Goal: Information Seeking & Learning: Learn about a topic

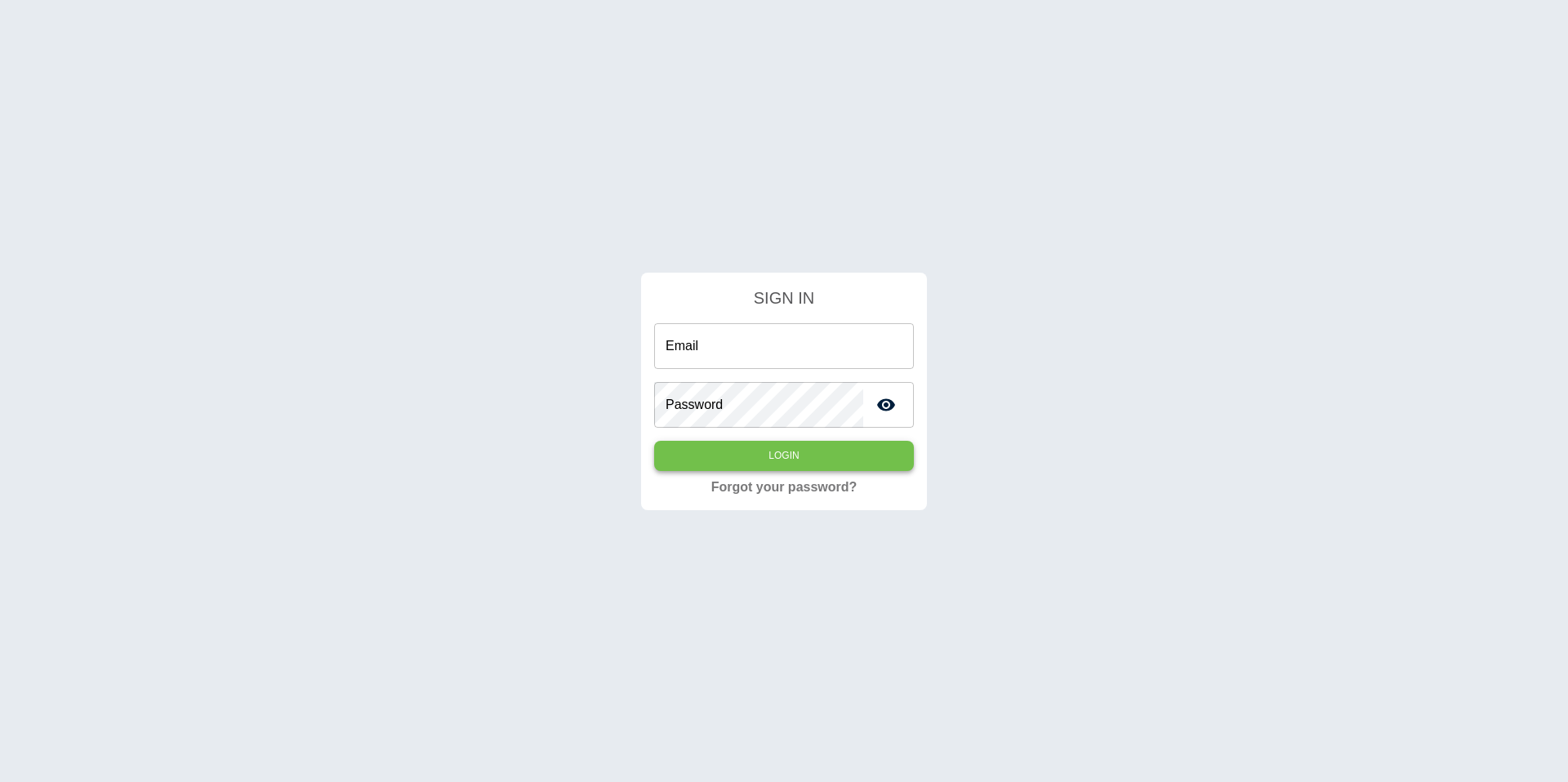
type input "**********"
click at [788, 461] on button "Login" at bounding box center [783, 456] width 259 height 30
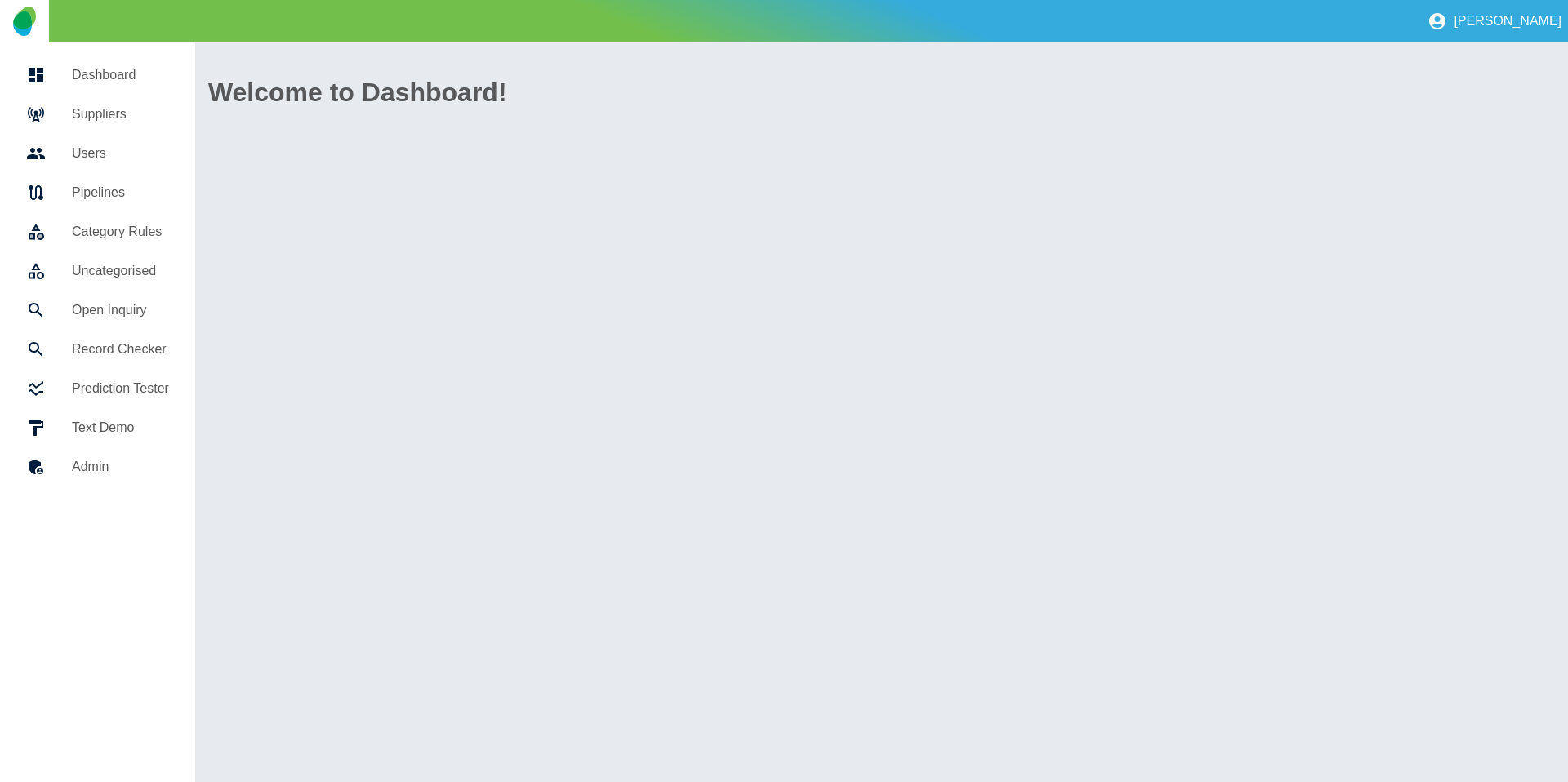
click at [50, 114] on div at bounding box center [48, 113] width 46 height 20
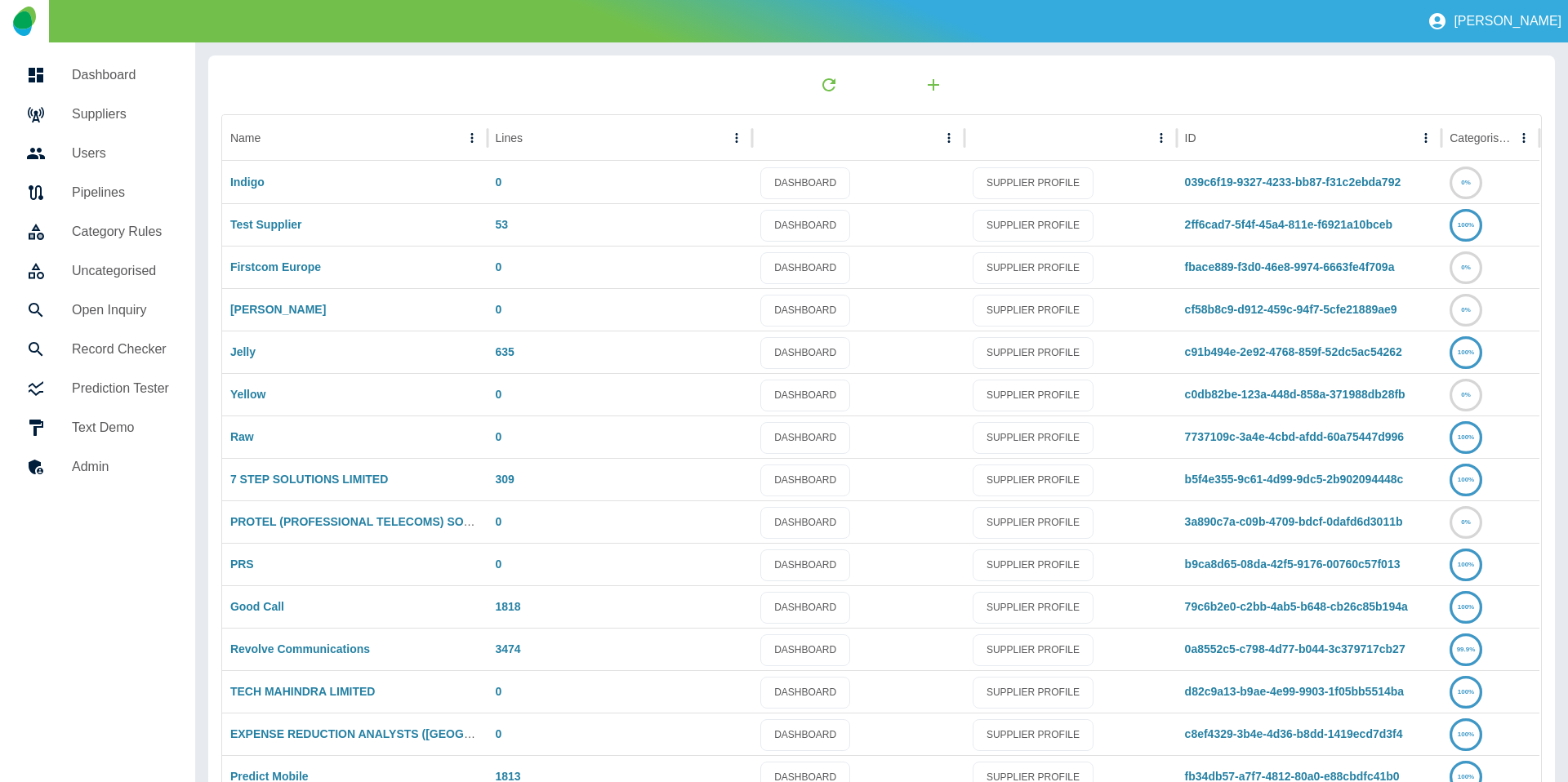
scroll to position [86, 0]
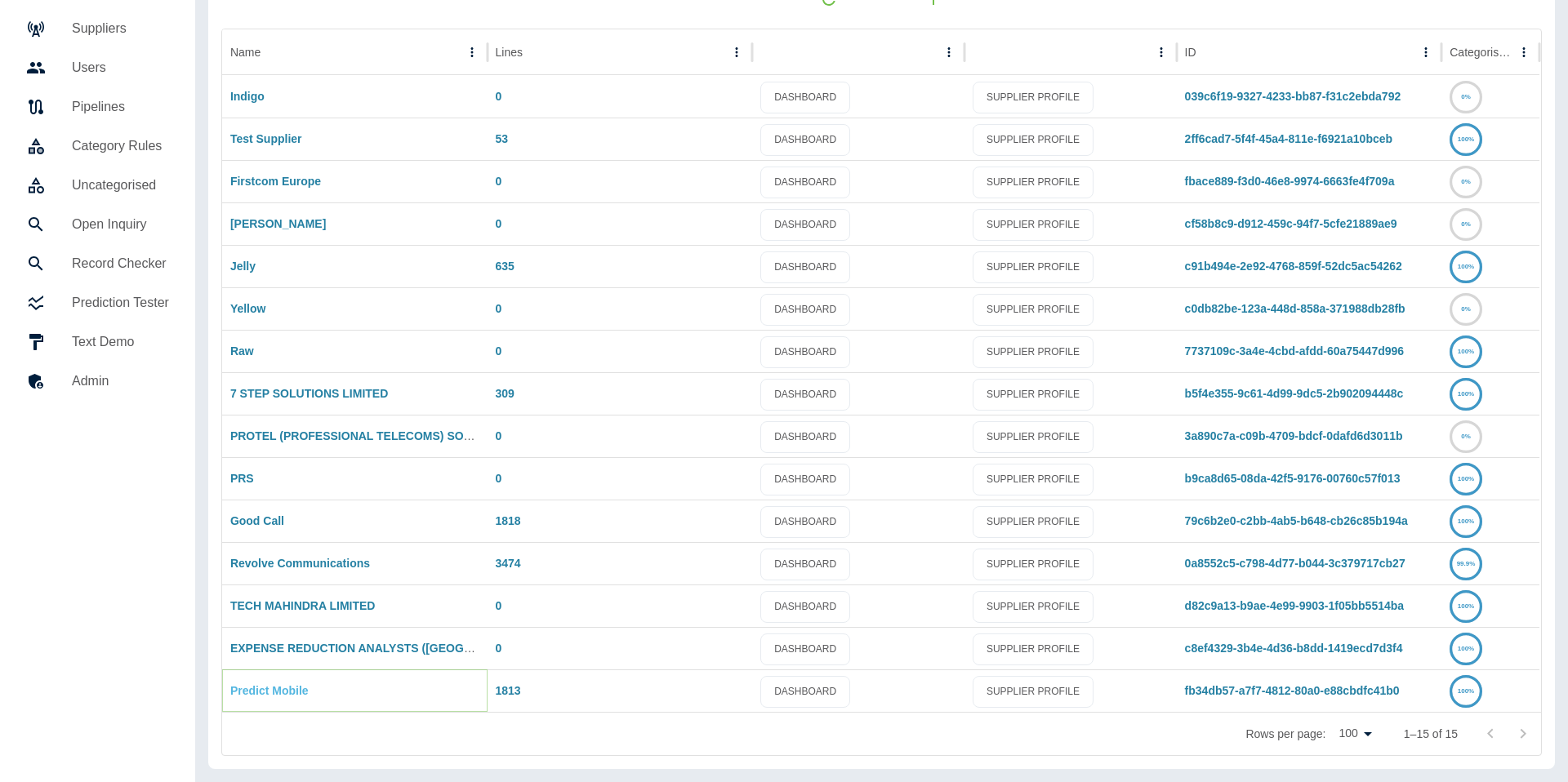
click at [235, 690] on link "Predict Mobile" at bounding box center [270, 691] width 78 height 13
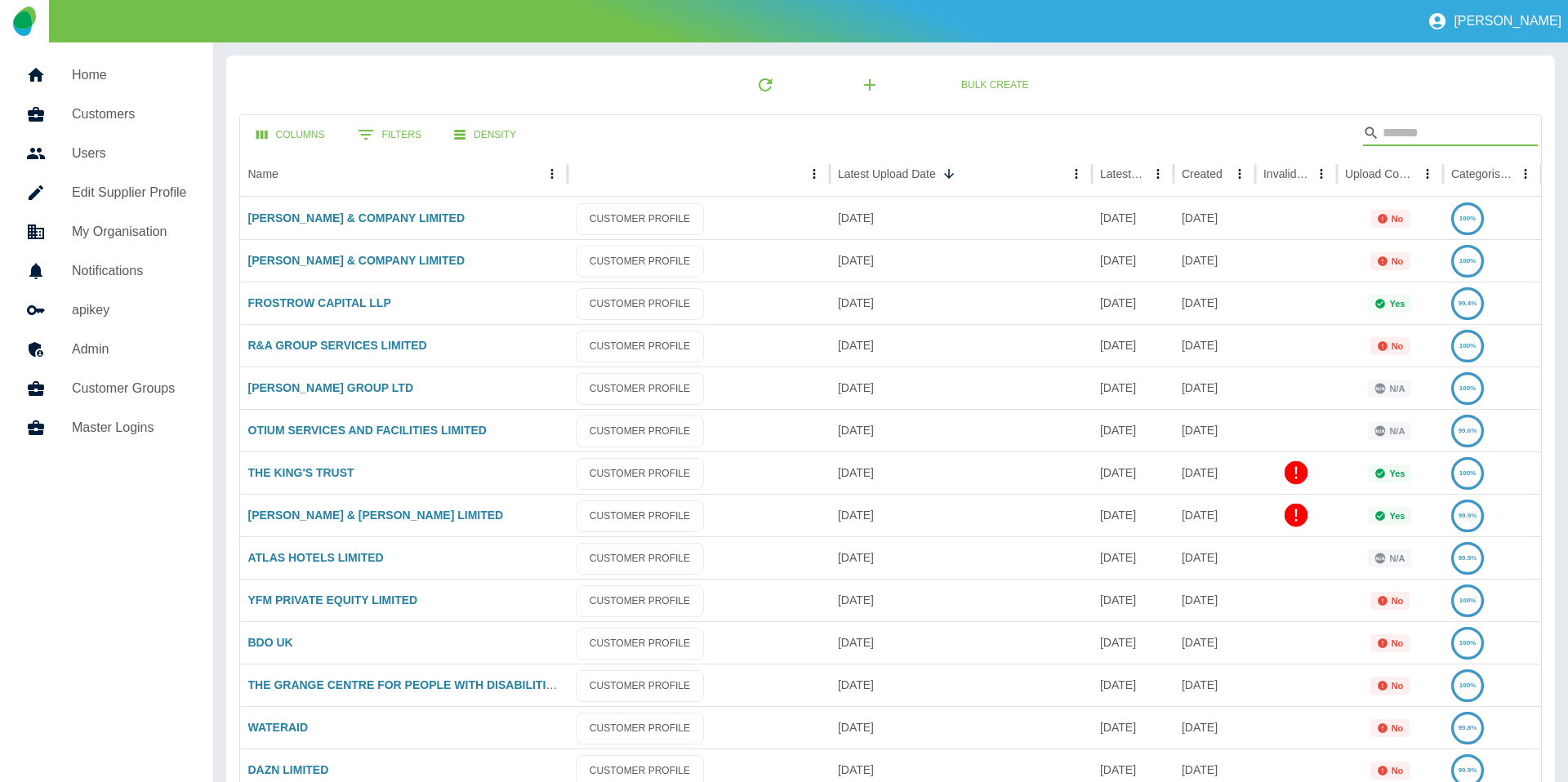
click at [1491, 136] on input "Search" at bounding box center [1448, 133] width 131 height 26
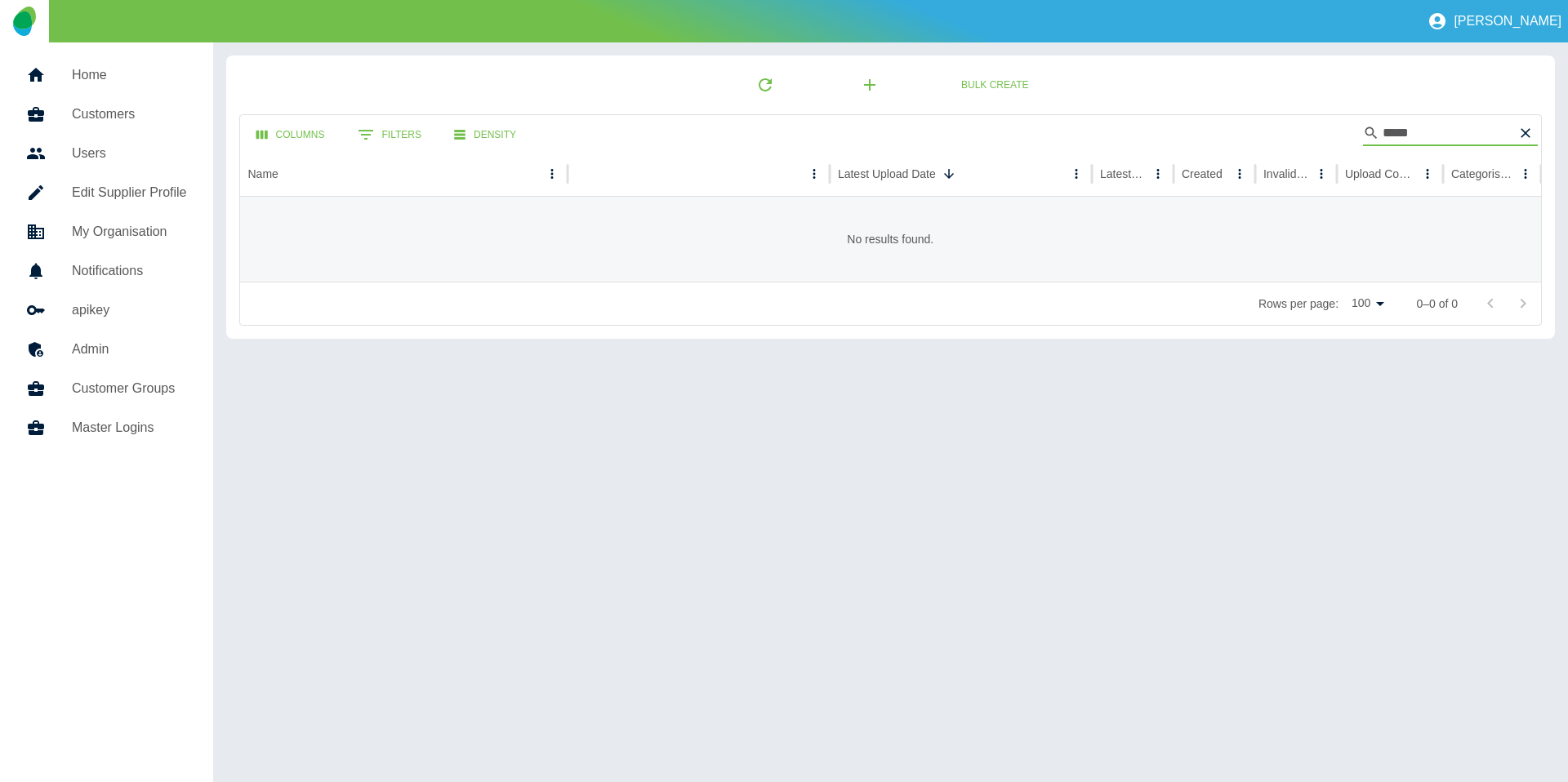
type input "*****"
click at [324, 121] on button "Columns" at bounding box center [291, 135] width 95 height 30
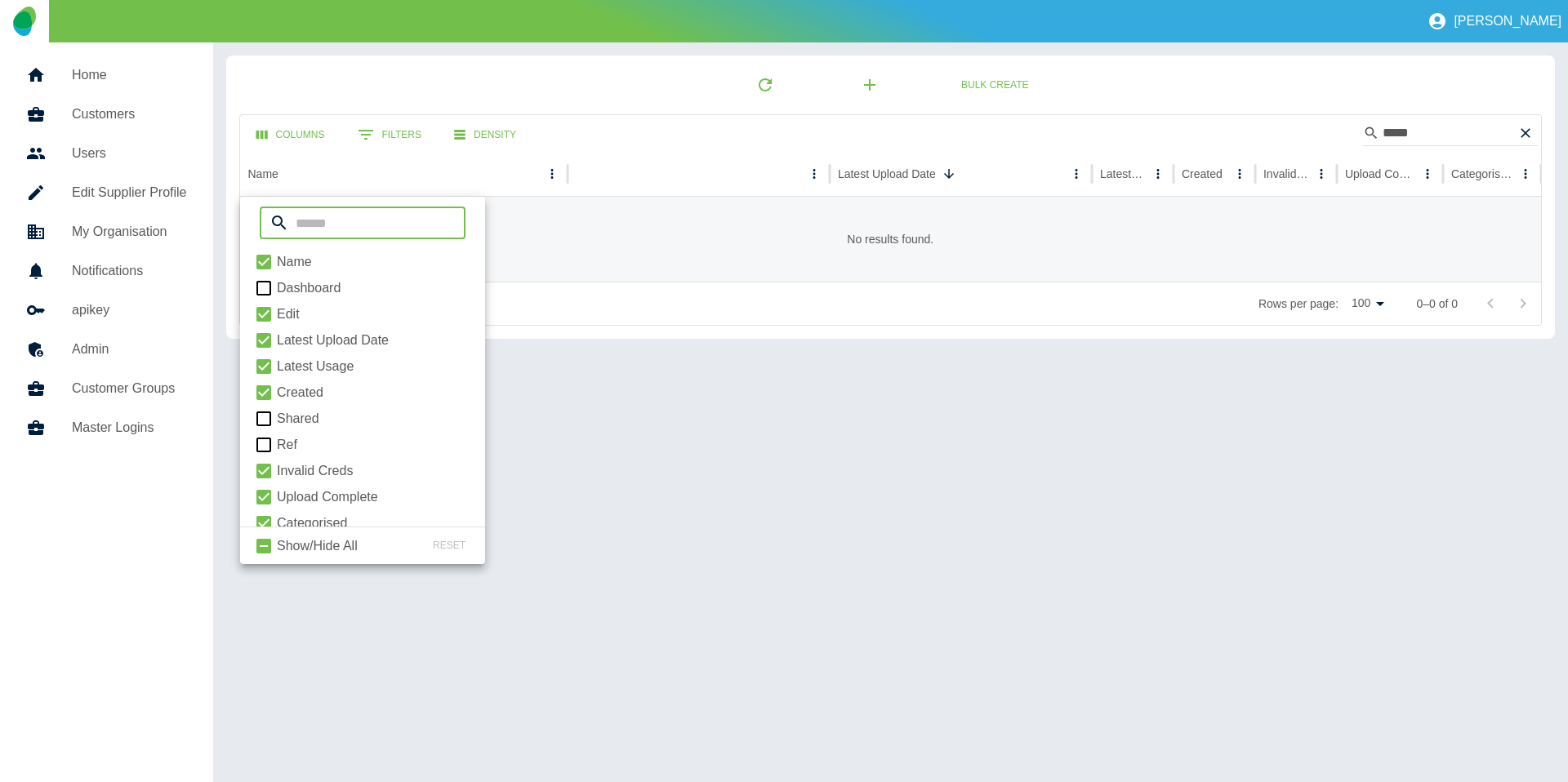
click at [165, 84] on h5 "Home" at bounding box center [129, 74] width 115 height 20
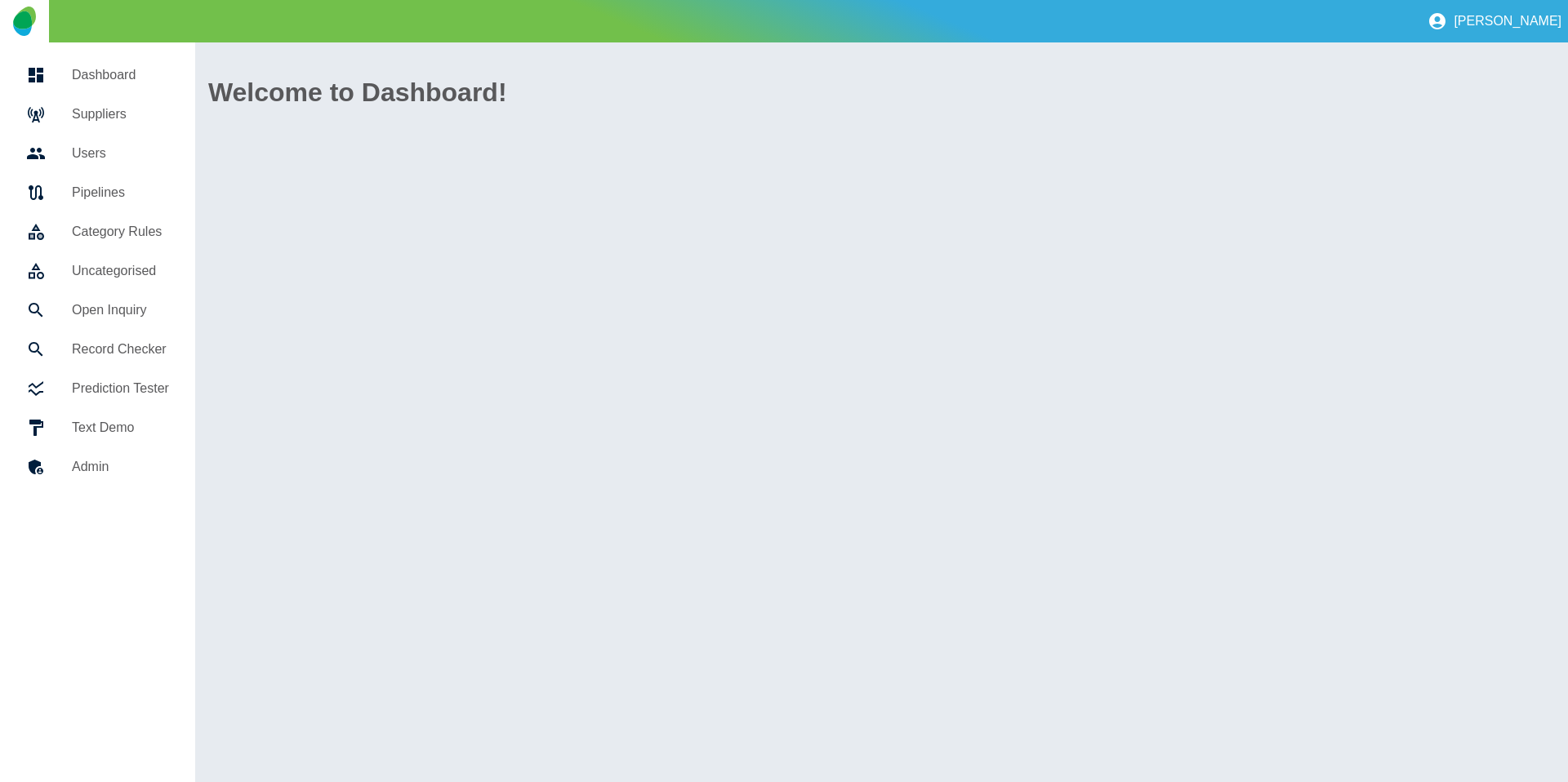
click at [126, 109] on h5 "Suppliers" at bounding box center [120, 113] width 98 height 20
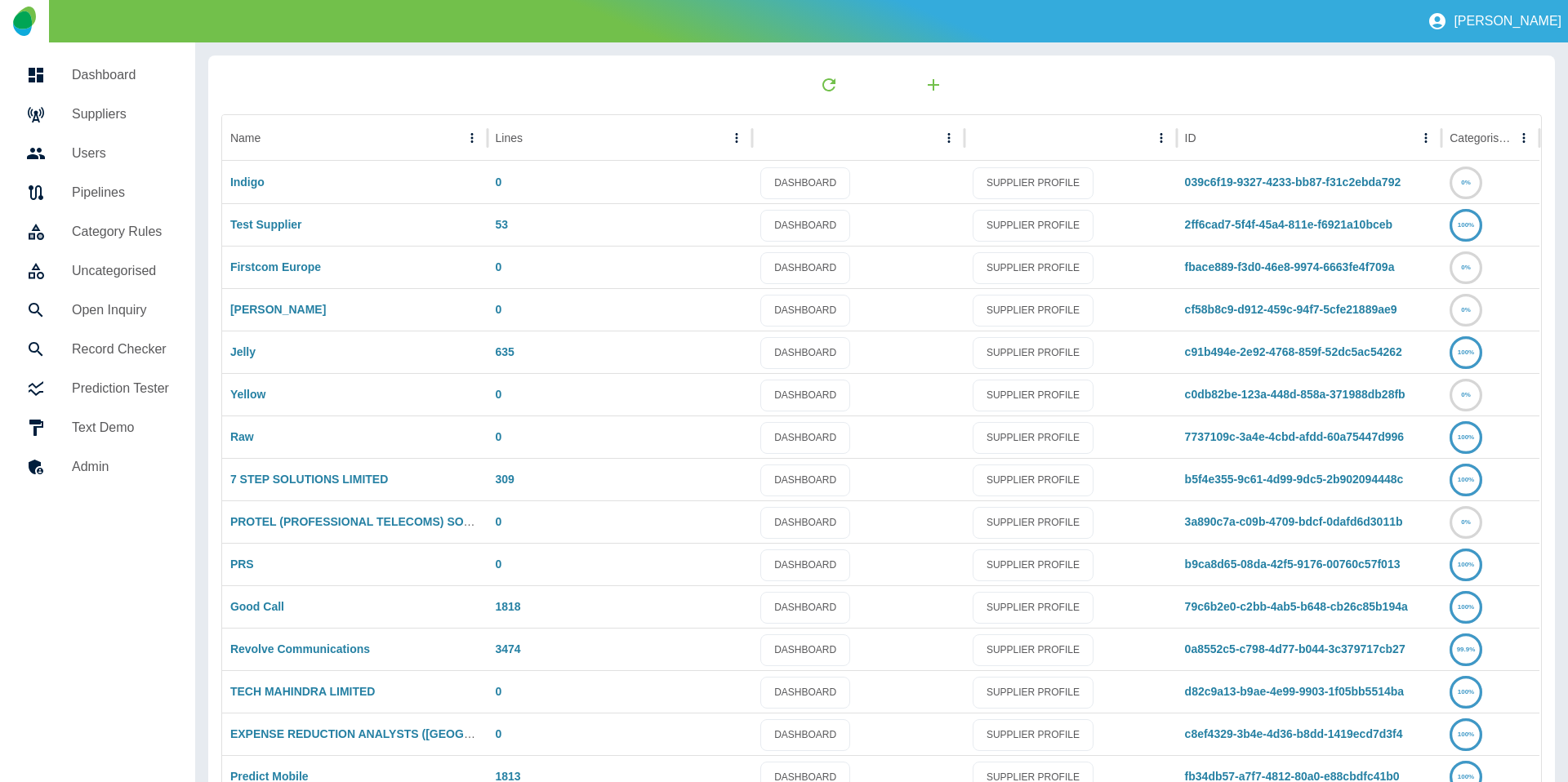
scroll to position [86, 0]
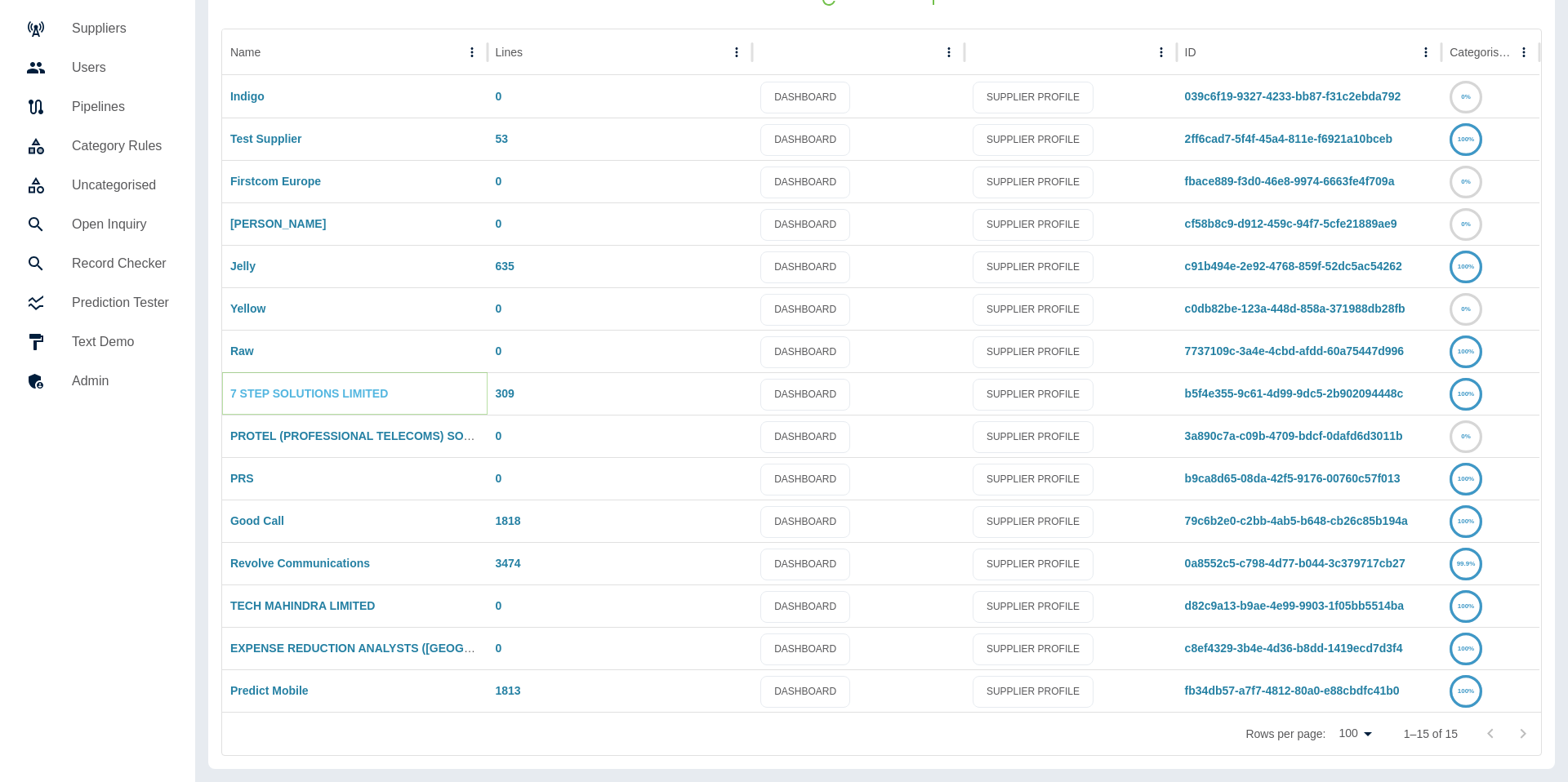
click at [279, 395] on link "7 STEP SOLUTIONS LIMITED" at bounding box center [309, 393] width 157 height 13
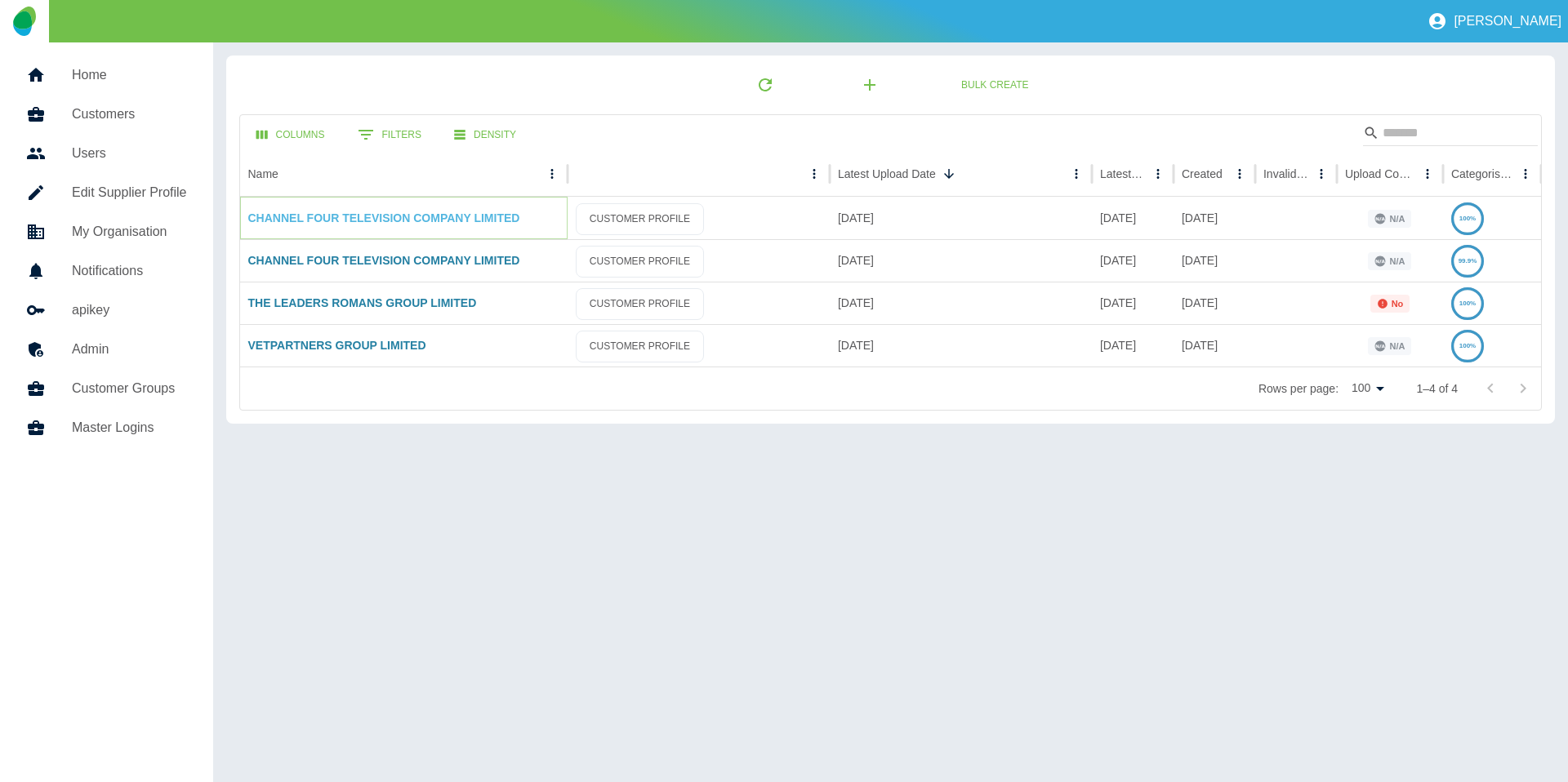
click at [392, 223] on link "CHANNEL FOUR TELEVISION COMPANY LIMITED" at bounding box center [384, 218] width 272 height 13
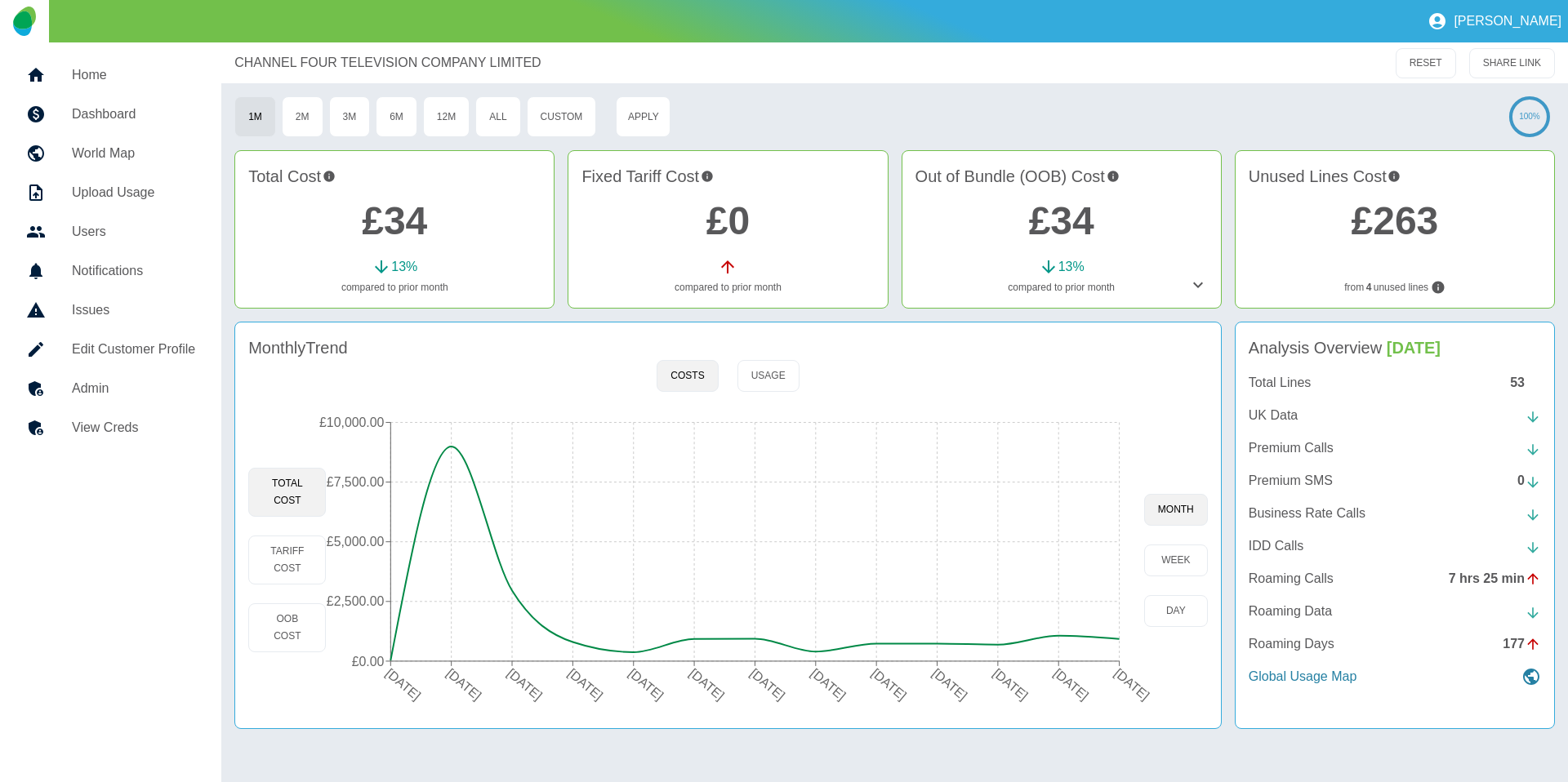
click at [1284, 383] on p "Total Lines" at bounding box center [1281, 382] width 63 height 20
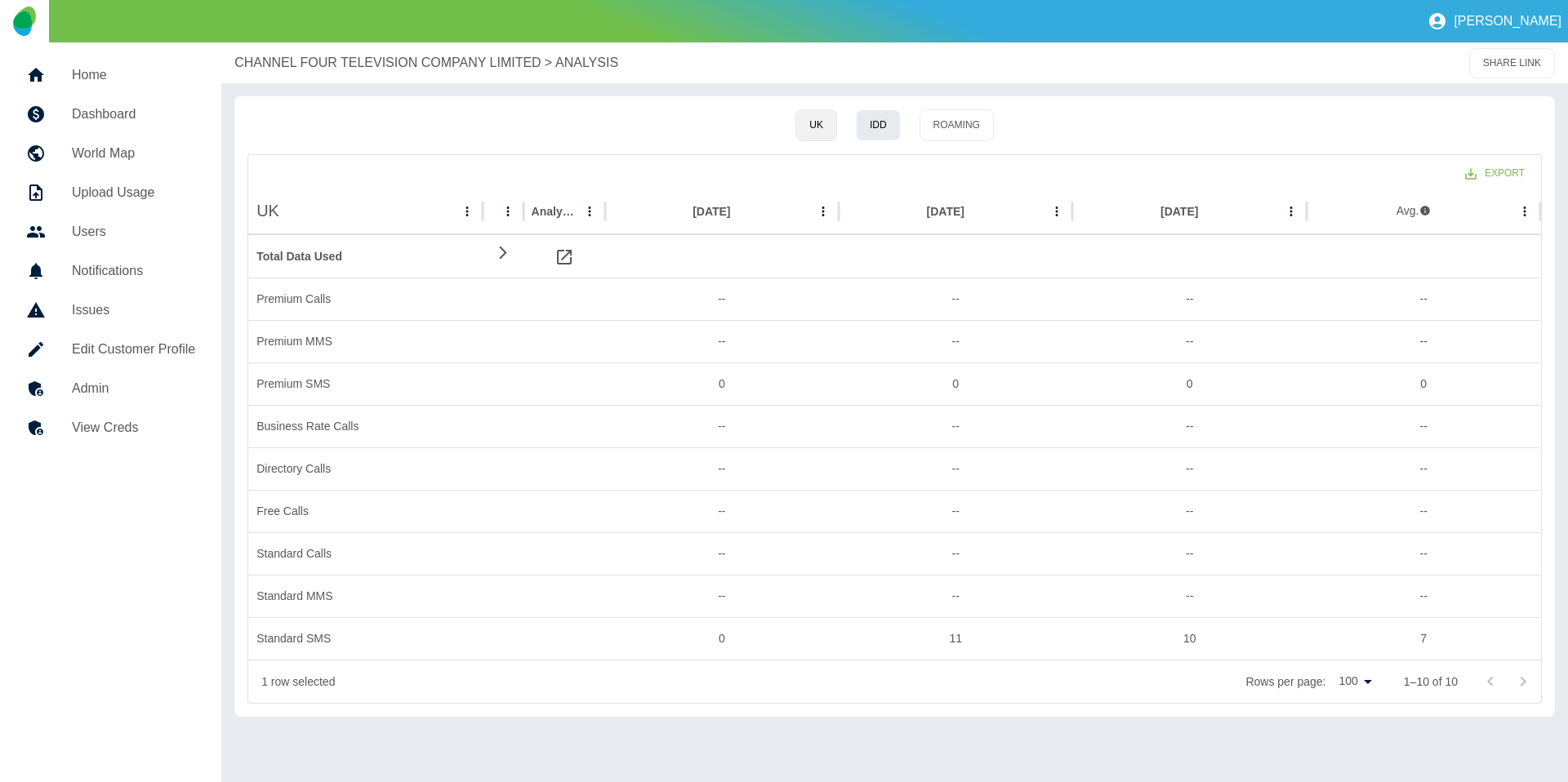
click at [866, 121] on button "IDD" at bounding box center [878, 126] width 45 height 32
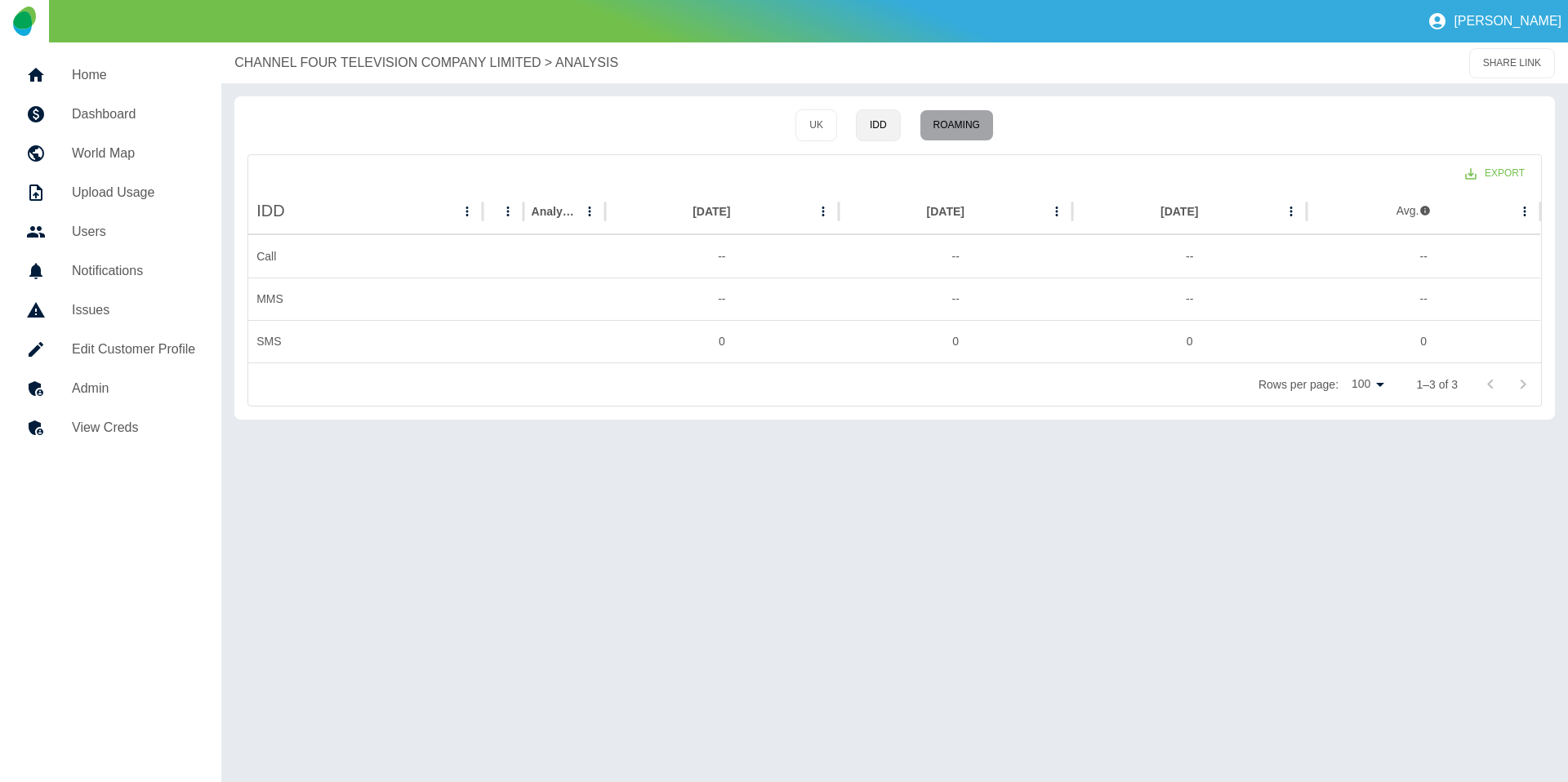
click at [974, 129] on button "Roaming" at bounding box center [957, 126] width 74 height 32
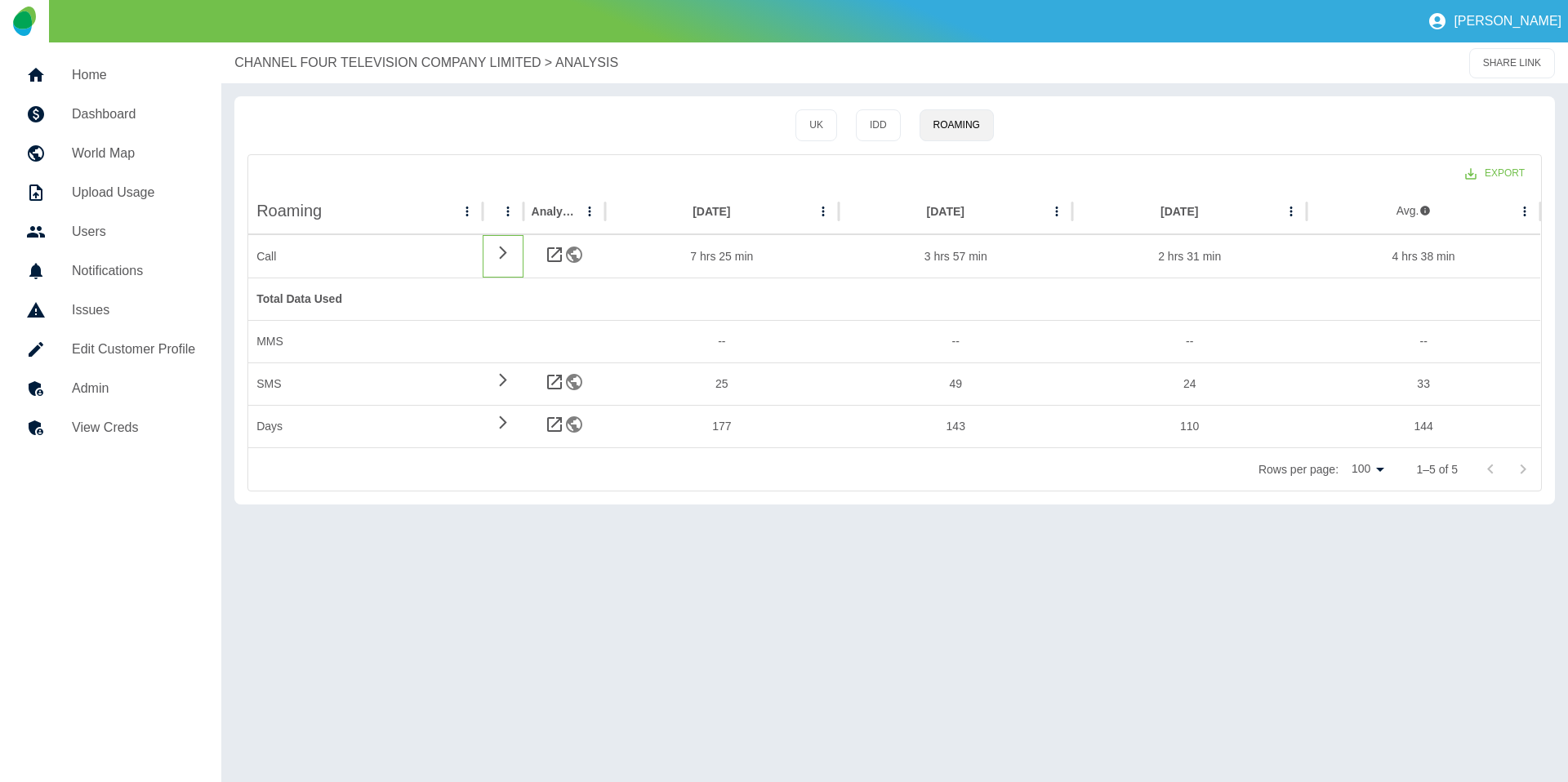
click at [499, 248] on icon at bounding box center [502, 252] width 20 height 16
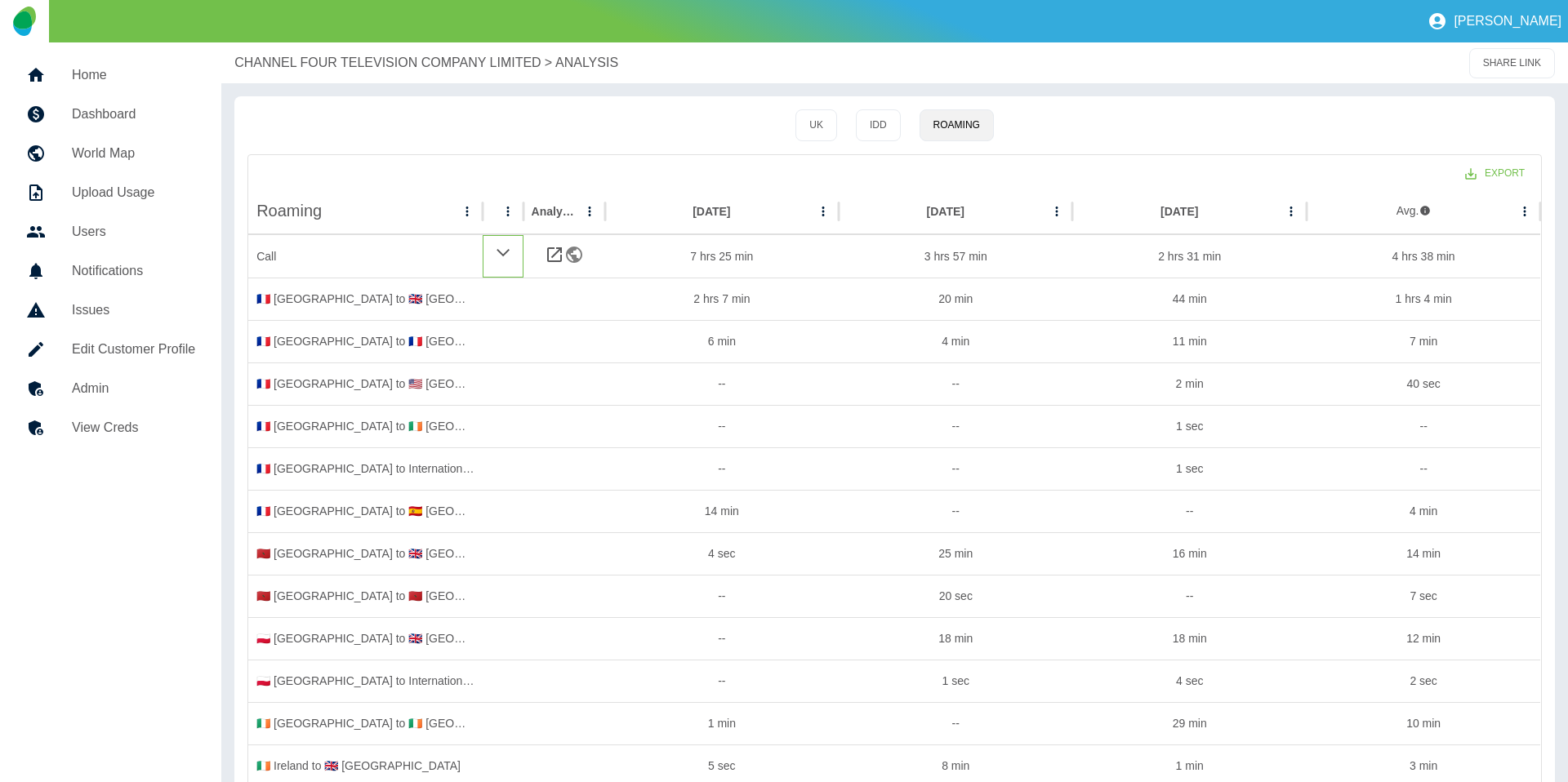
click at [504, 261] on icon at bounding box center [502, 252] width 16 height 20
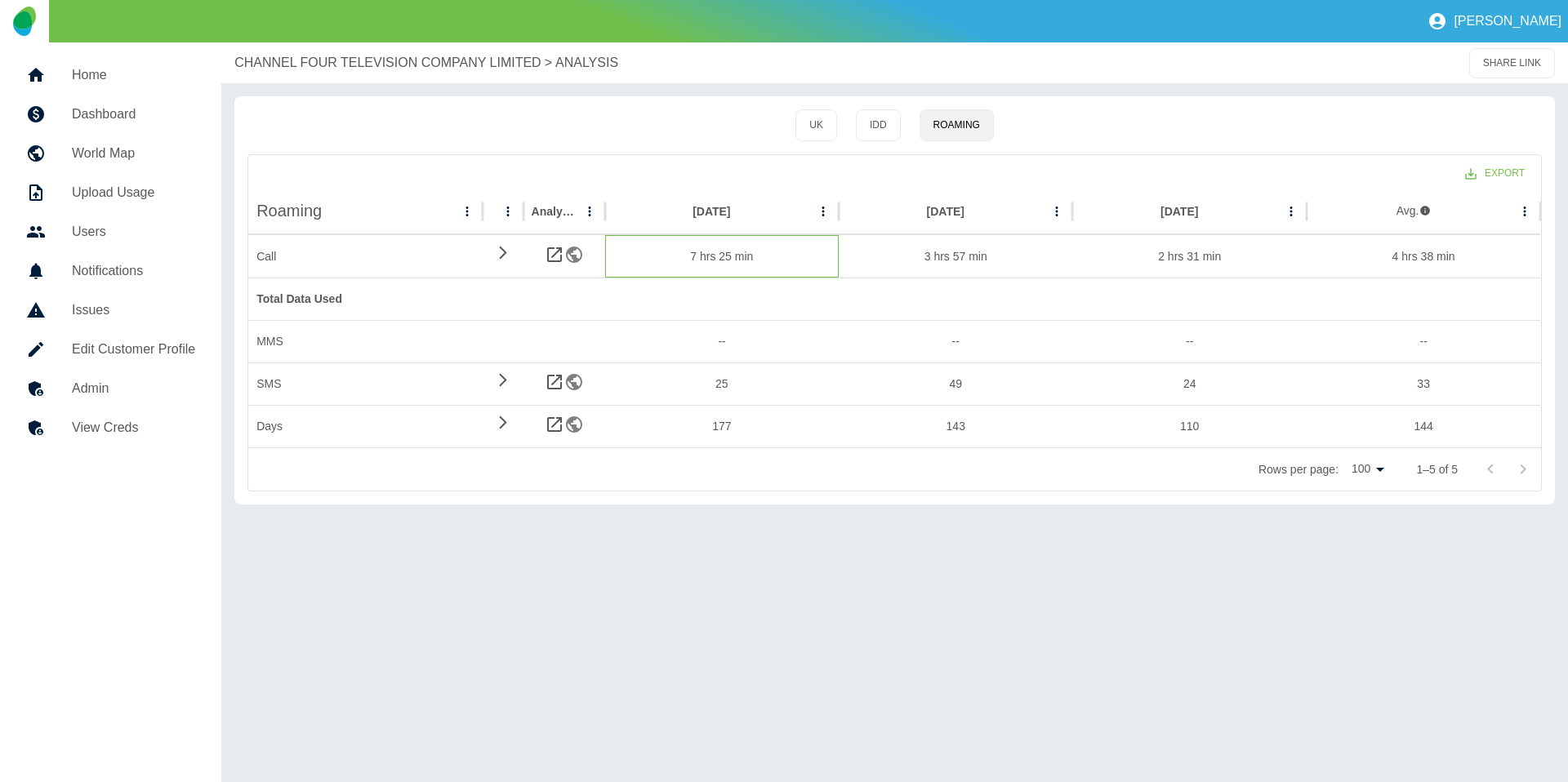
click at [808, 245] on div "7 hrs 25 min" at bounding box center [722, 257] width 233 height 43
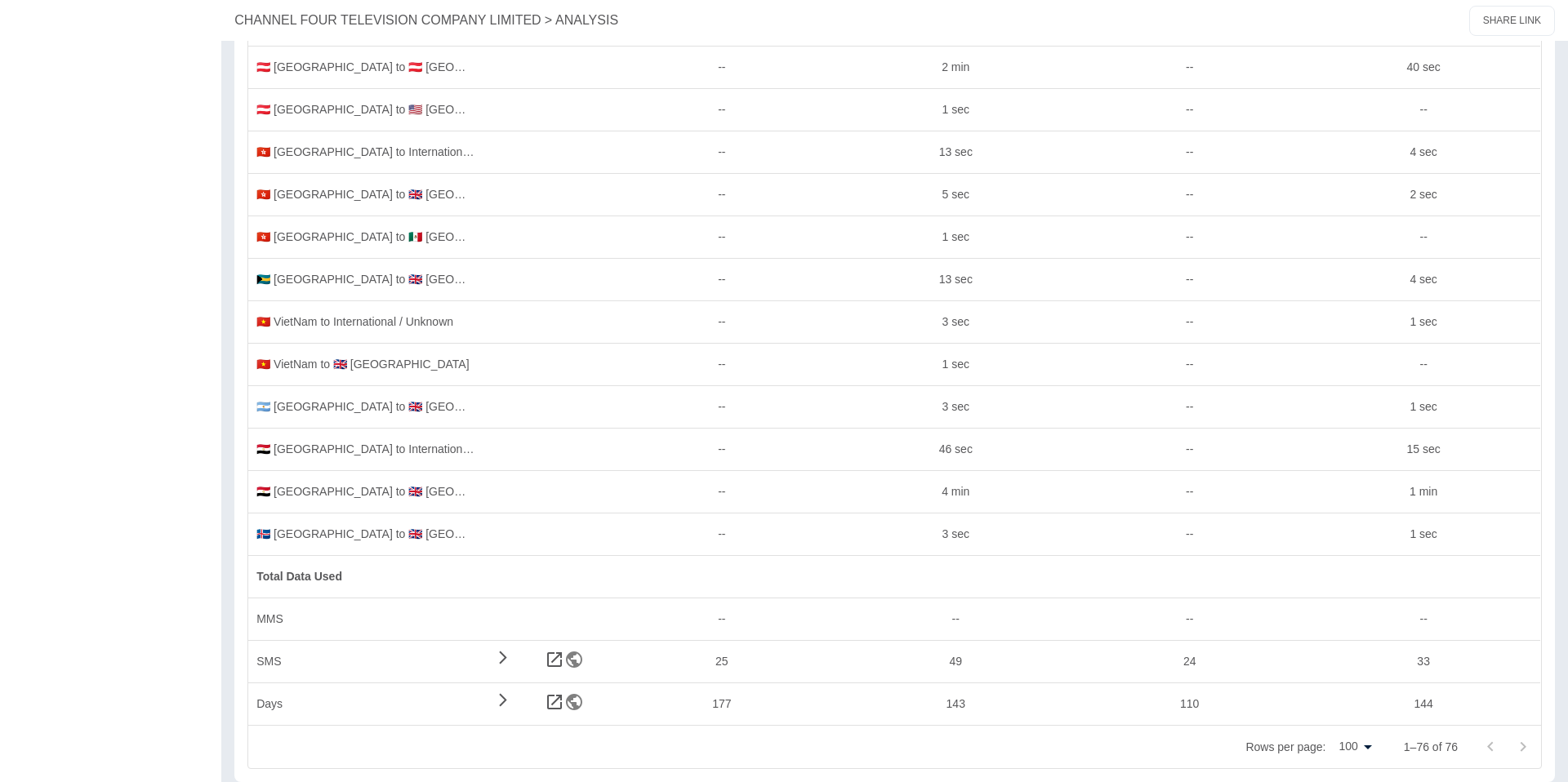
scroll to position [2750, 0]
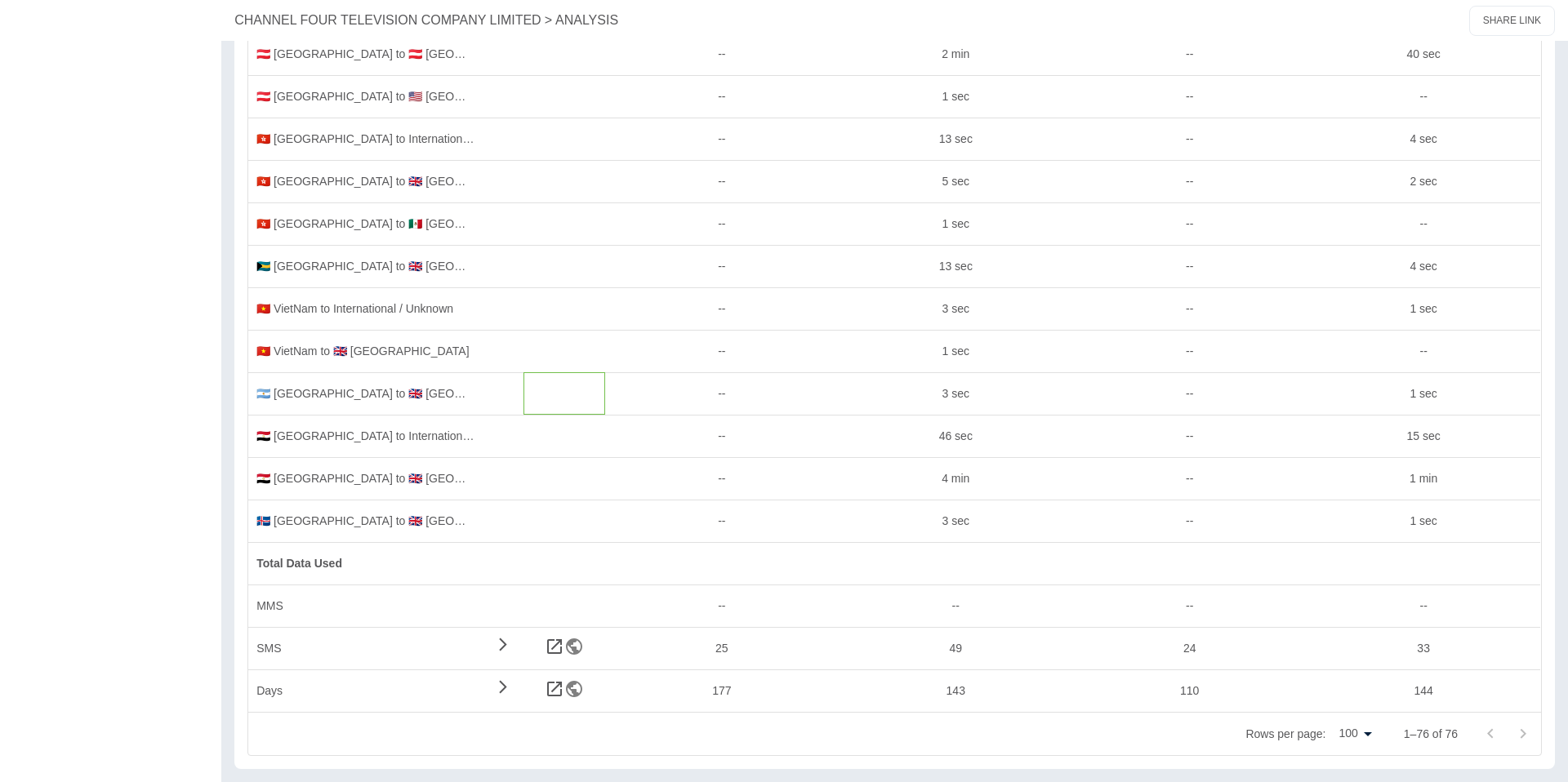
click at [533, 407] on div at bounding box center [565, 393] width 82 height 43
click at [494, 403] on div at bounding box center [503, 393] width 41 height 43
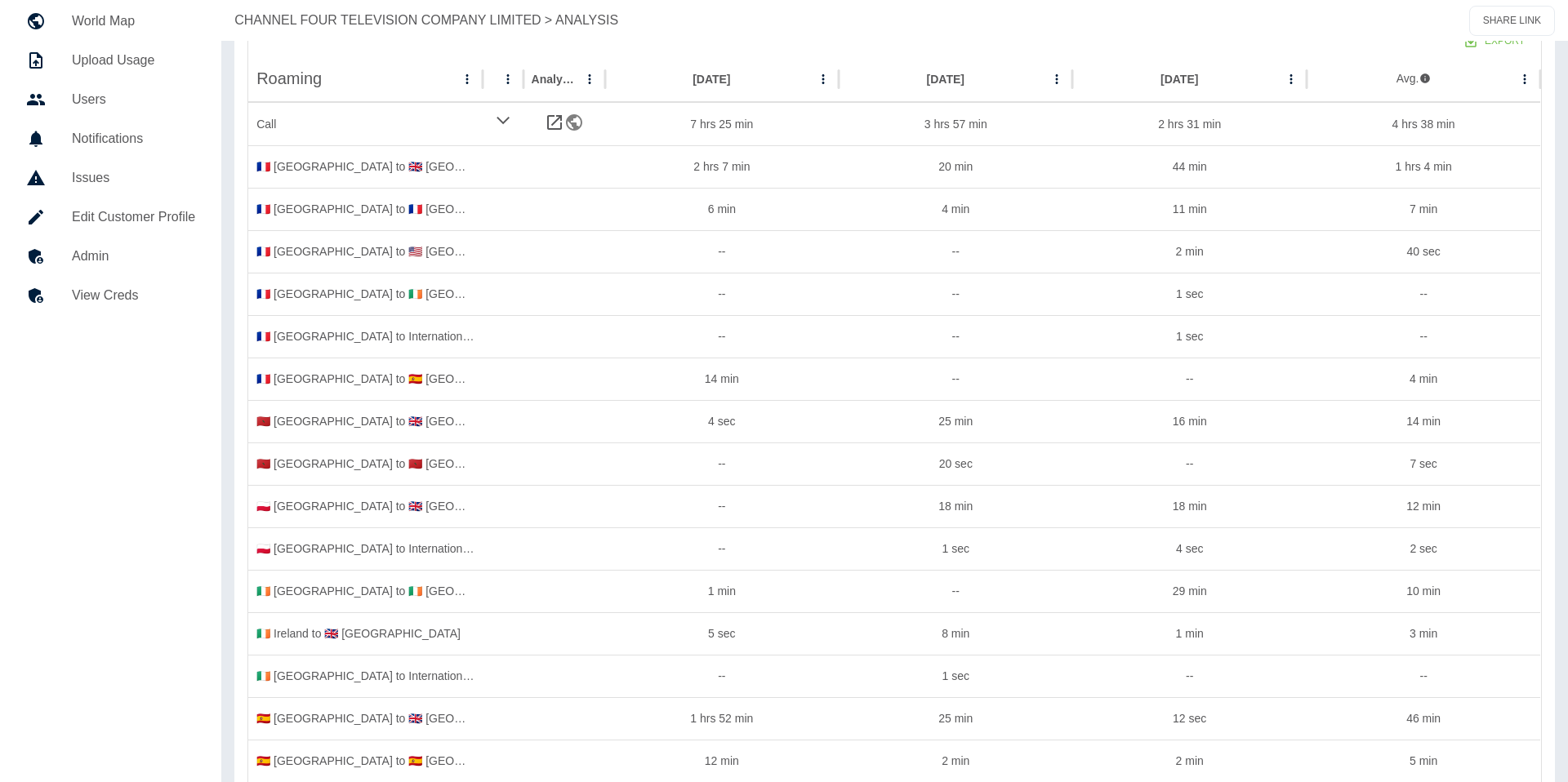
scroll to position [0, 0]
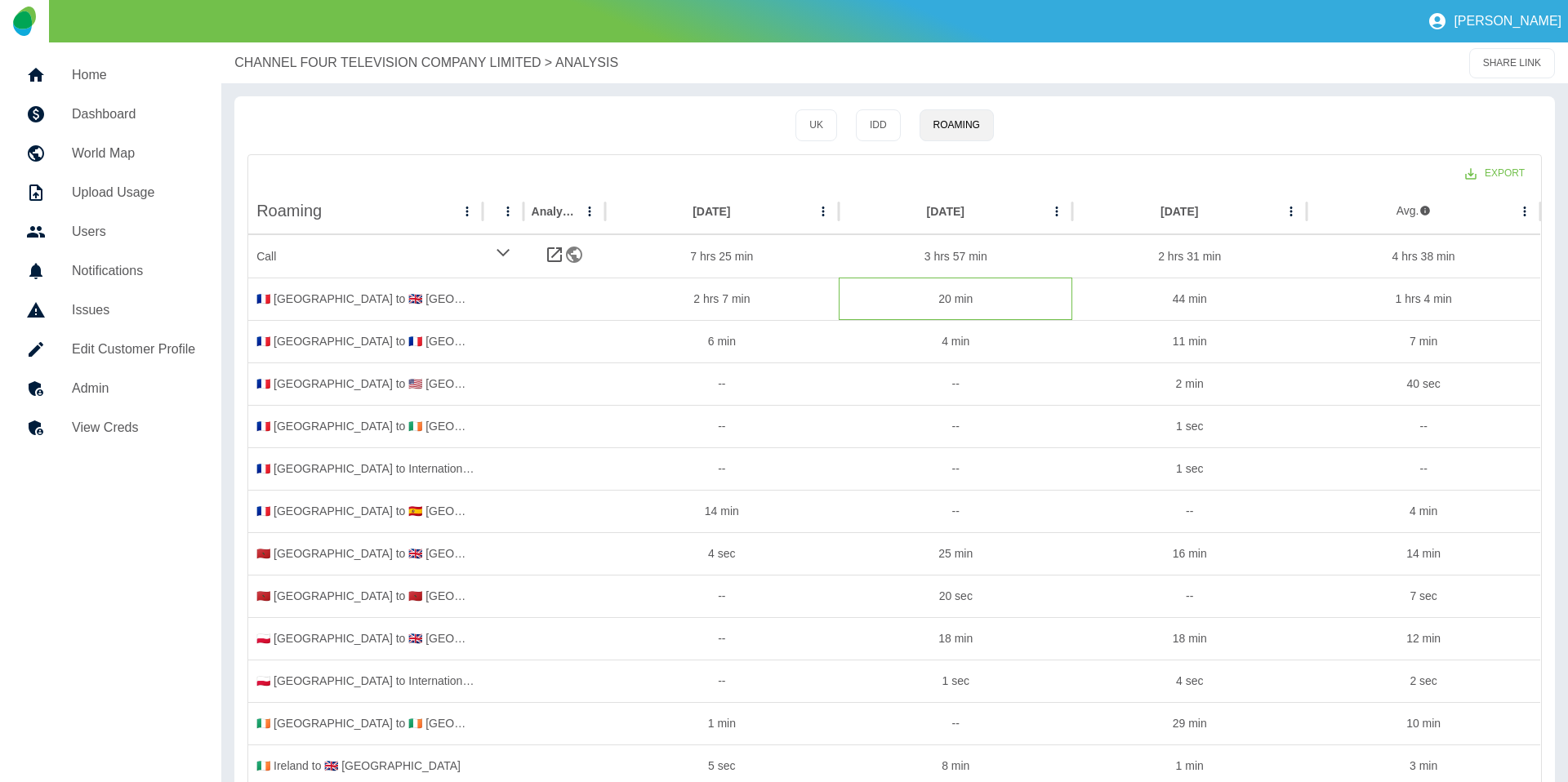
click at [964, 296] on div "20 min" at bounding box center [955, 299] width 233 height 43
click at [977, 300] on div "20 min" at bounding box center [955, 299] width 233 height 43
click at [790, 296] on div "2 hrs 7 min" at bounding box center [722, 299] width 233 height 43
click at [1038, 364] on div "--" at bounding box center [955, 384] width 233 height 43
drag, startPoint x: 1055, startPoint y: 353, endPoint x: 1099, endPoint y: 372, distance: 47.9
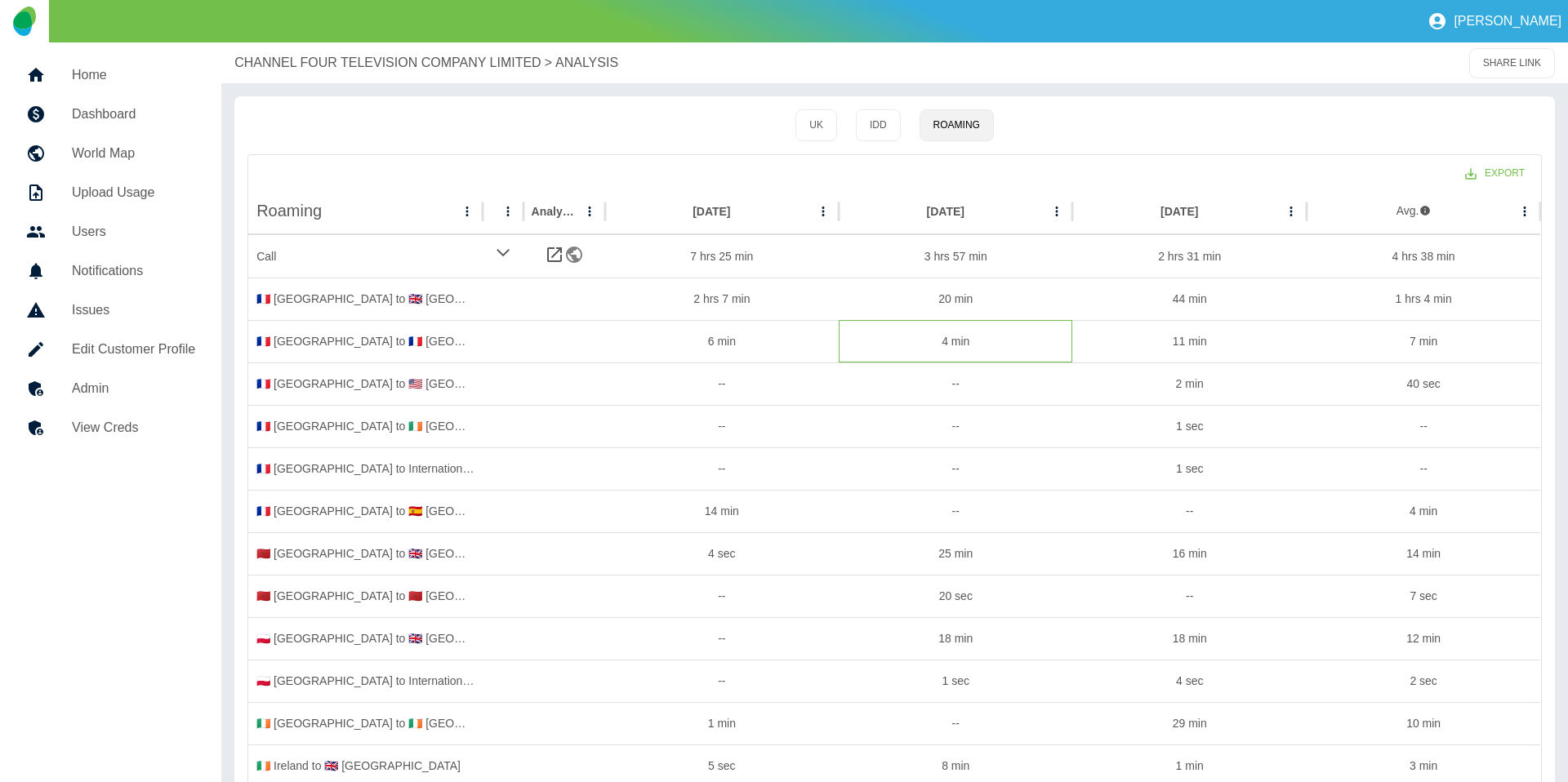
click at [1056, 355] on div "4 min" at bounding box center [955, 341] width 233 height 43
click at [1244, 387] on div "2 min" at bounding box center [1189, 384] width 233 height 43
click at [1141, 460] on div "1 sec" at bounding box center [1189, 469] width 233 height 43
click at [950, 563] on div "25 min" at bounding box center [955, 554] width 233 height 43
click at [741, 518] on div "14 min" at bounding box center [722, 511] width 233 height 43
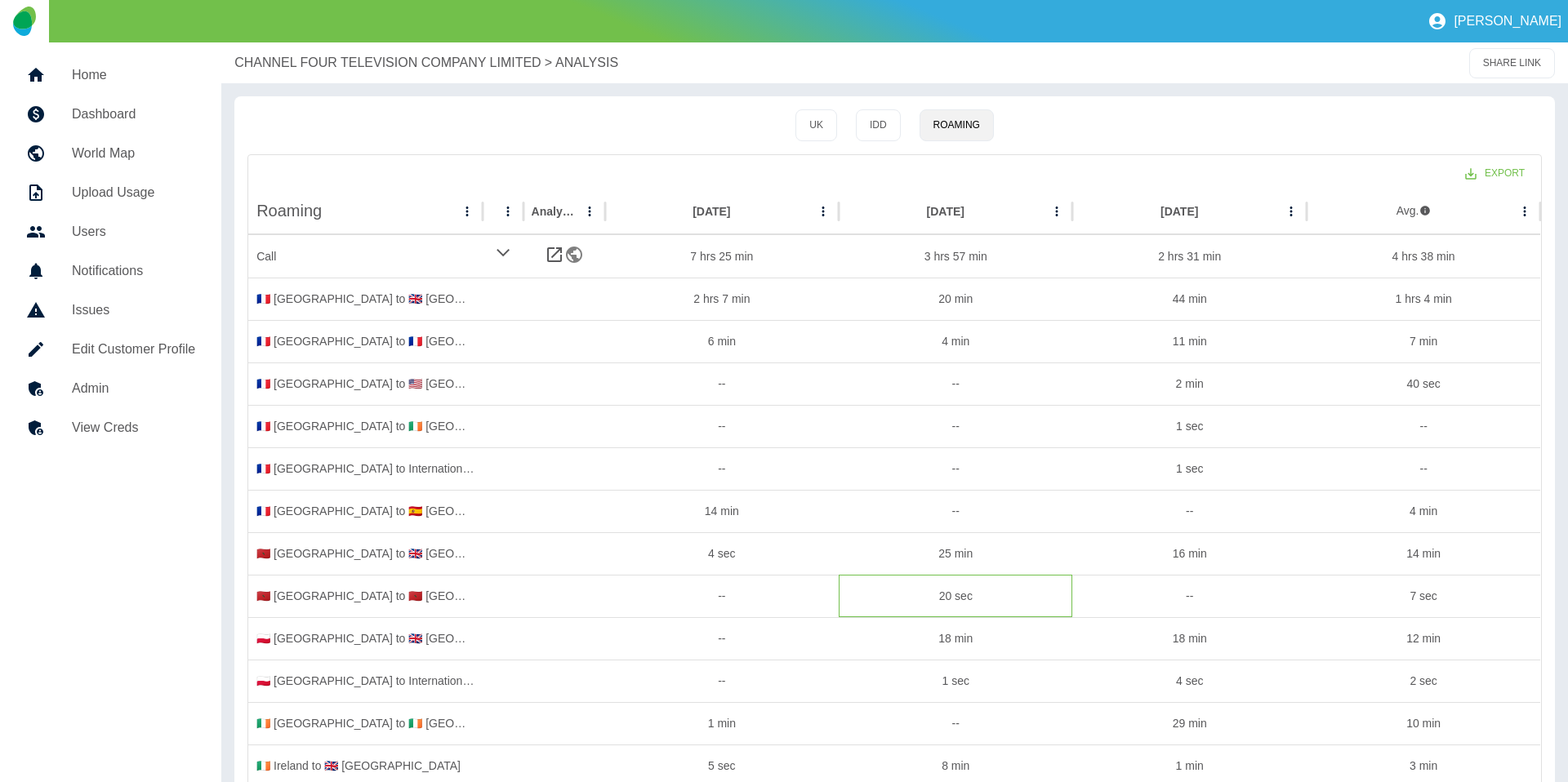
click at [977, 590] on div "20 sec" at bounding box center [955, 596] width 233 height 43
click at [1146, 684] on div "4 sec" at bounding box center [1189, 682] width 233 height 43
click at [1158, 641] on div "18 min" at bounding box center [1189, 639] width 233 height 43
click at [980, 600] on div "20 sec" at bounding box center [955, 596] width 233 height 43
click at [800, 556] on div "4 sec" at bounding box center [722, 554] width 233 height 43
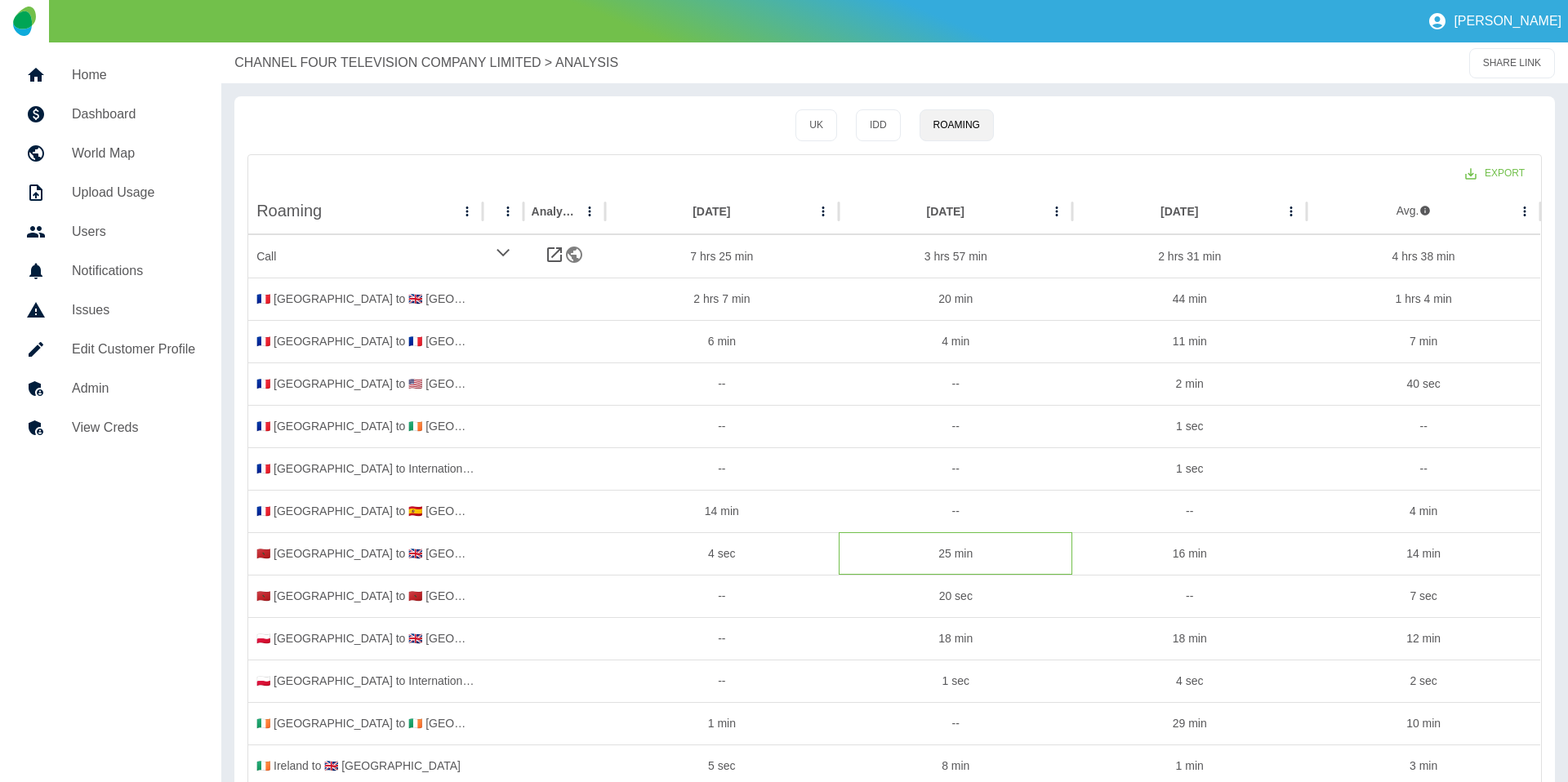
click at [915, 553] on div "25 min" at bounding box center [955, 554] width 233 height 43
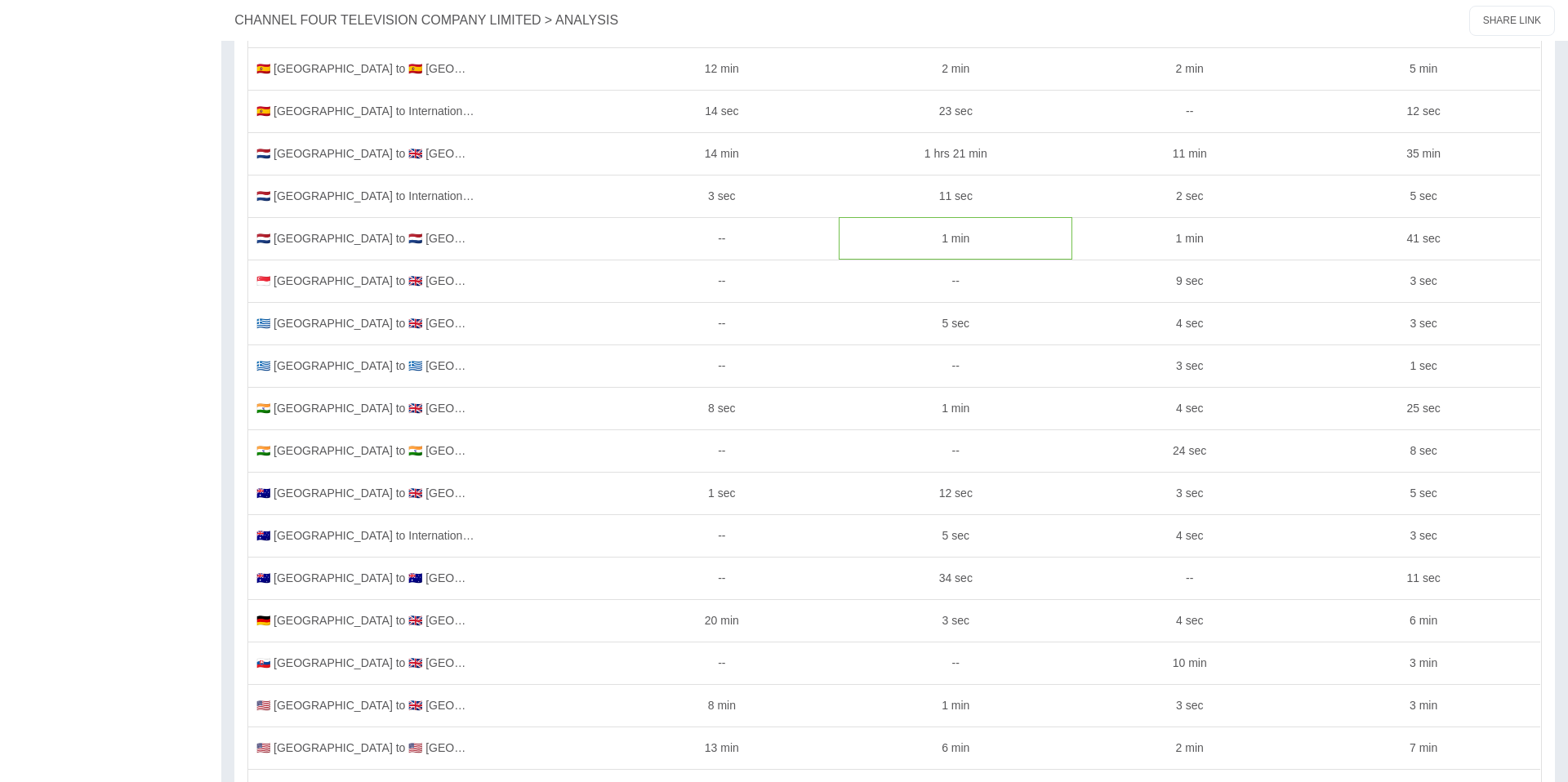
scroll to position [829, 0]
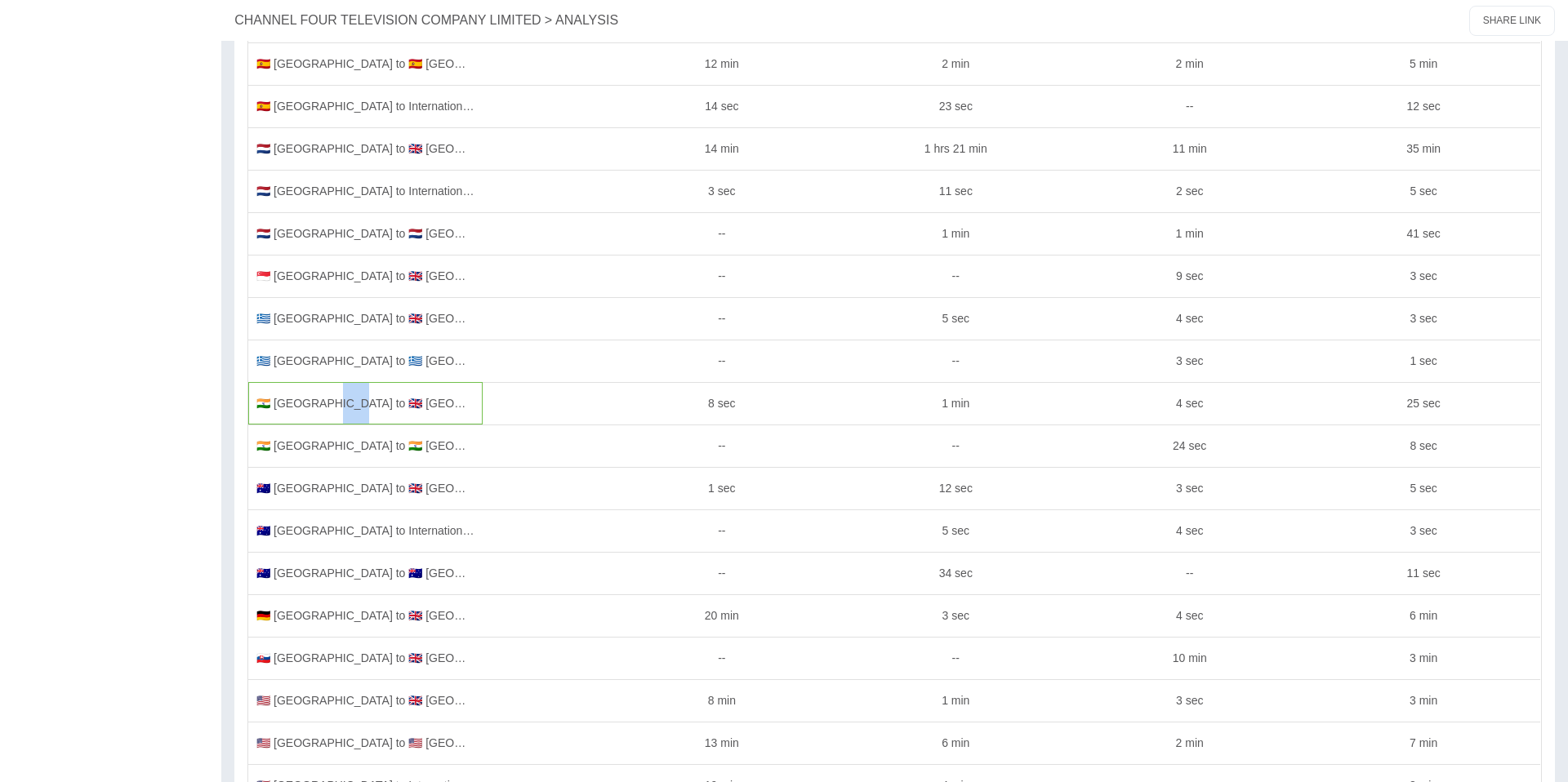
drag, startPoint x: 315, startPoint y: 403, endPoint x: 326, endPoint y: 402, distance: 11.0
click at [326, 402] on div "🇮🇳 India to 🇬🇧 United Kingdom" at bounding box center [365, 404] width 233 height 43
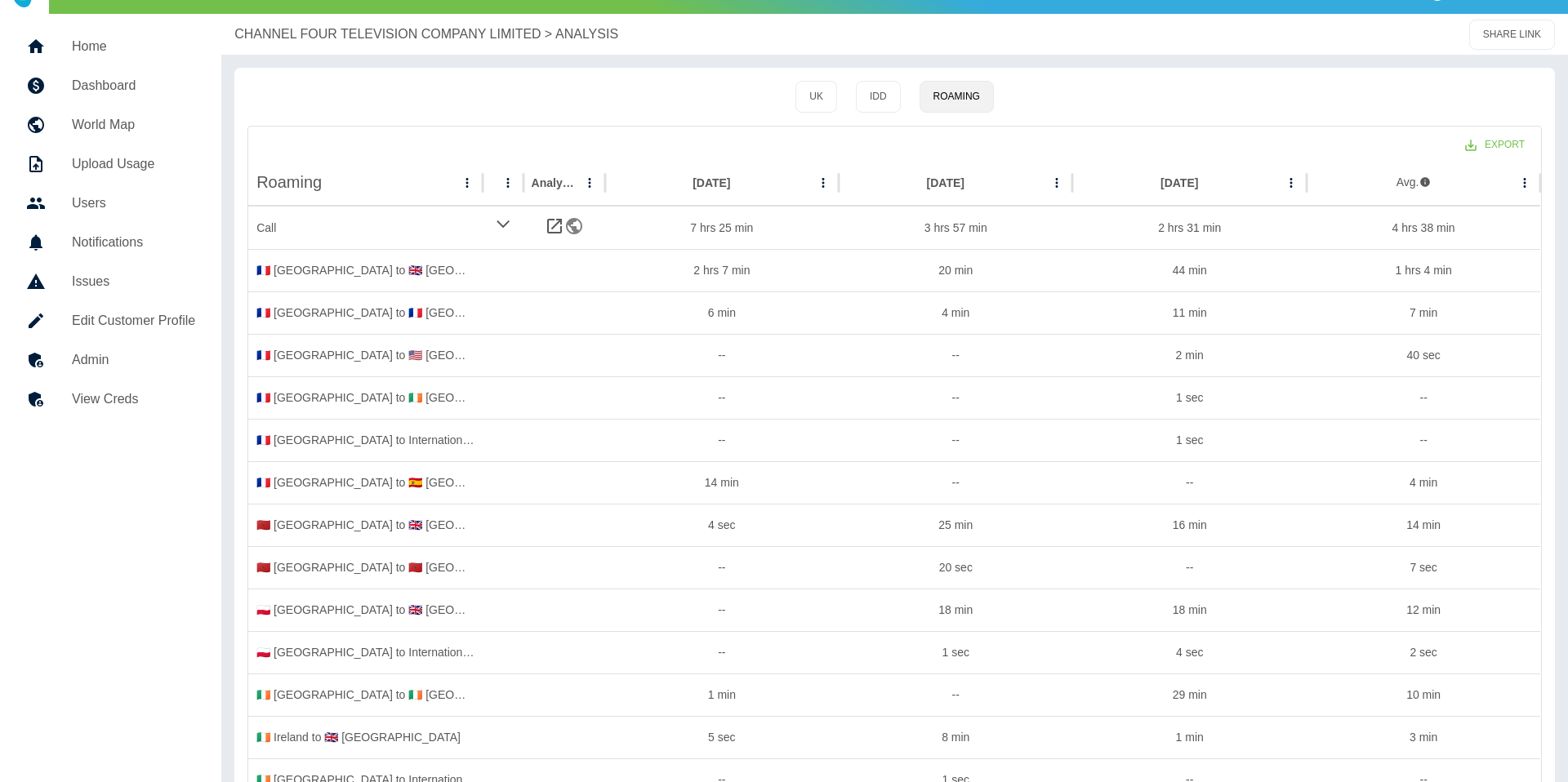
scroll to position [0, 0]
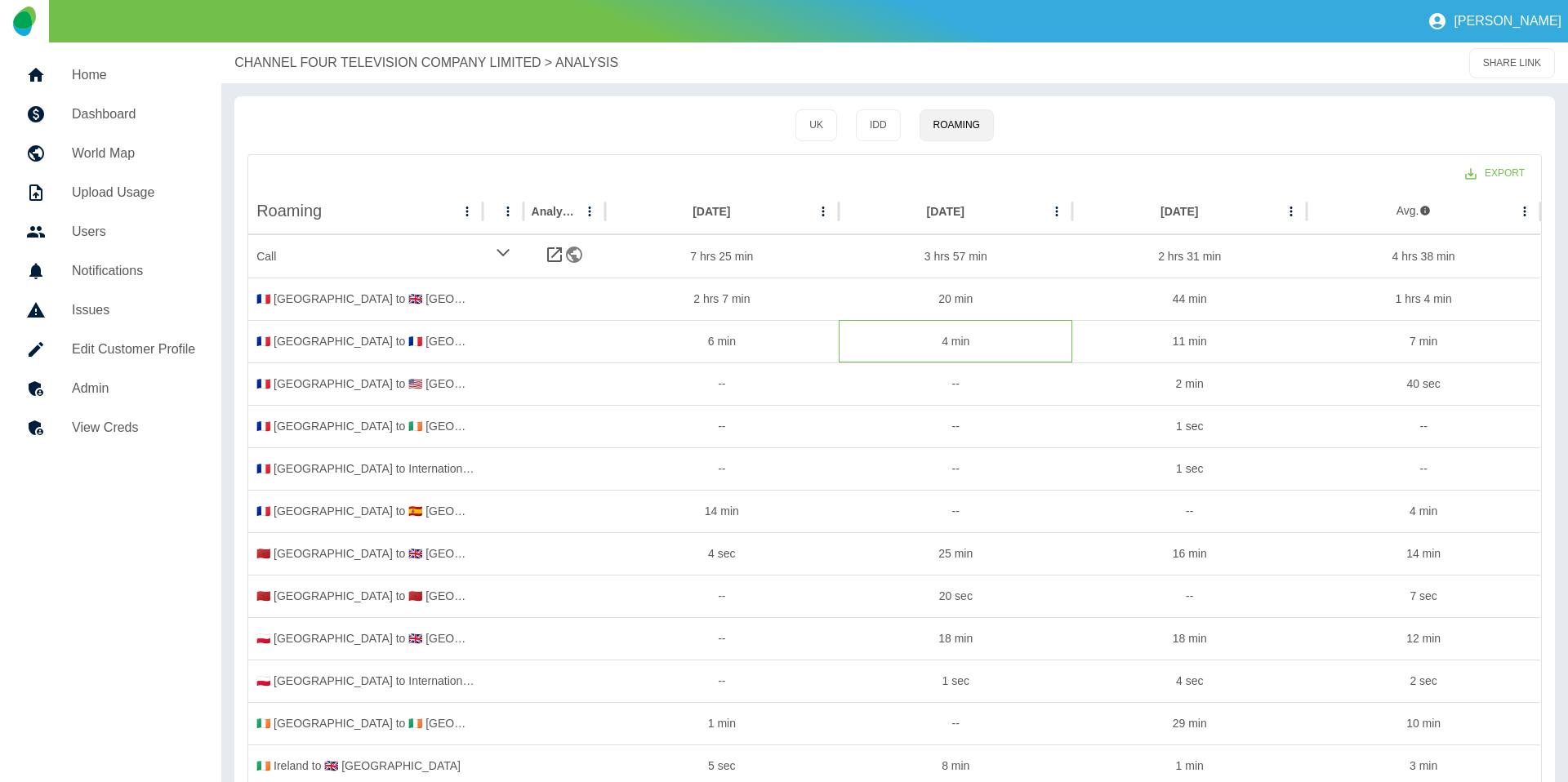
click at [1012, 336] on div "4 min" at bounding box center [955, 341] width 233 height 43
click at [502, 251] on icon at bounding box center [502, 252] width 16 height 20
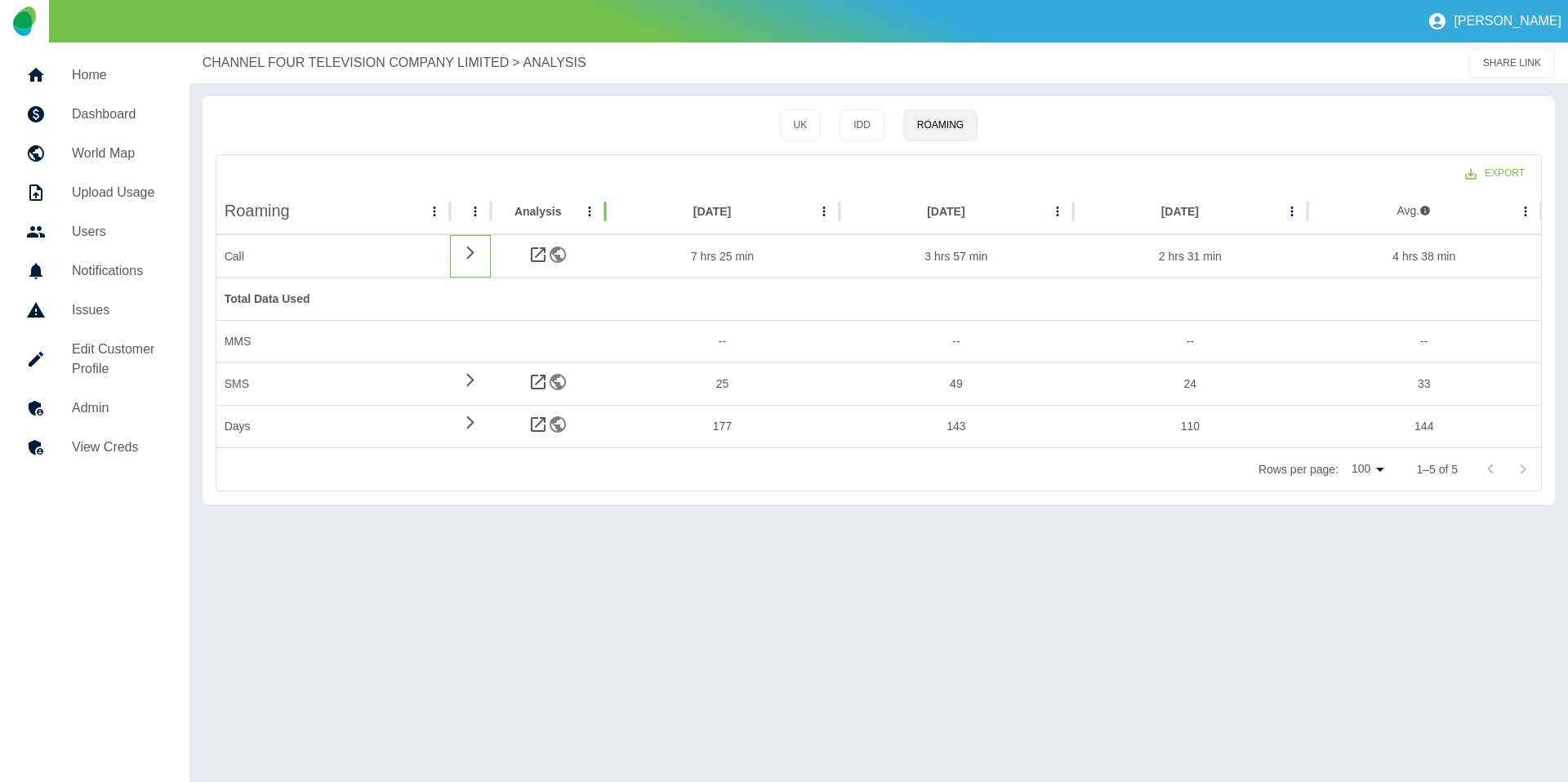
click at [605, 211] on div at bounding box center [605, 211] width 8 height 46
click at [602, 154] on div "Export Roaming Analysis Feb 2025 Jan 2025 Dec 2024 Avg. Call 7 hrs 25 min 3 hrs…" at bounding box center [878, 323] width 1327 height 338
click at [815, 128] on button "UK" at bounding box center [800, 126] width 42 height 32
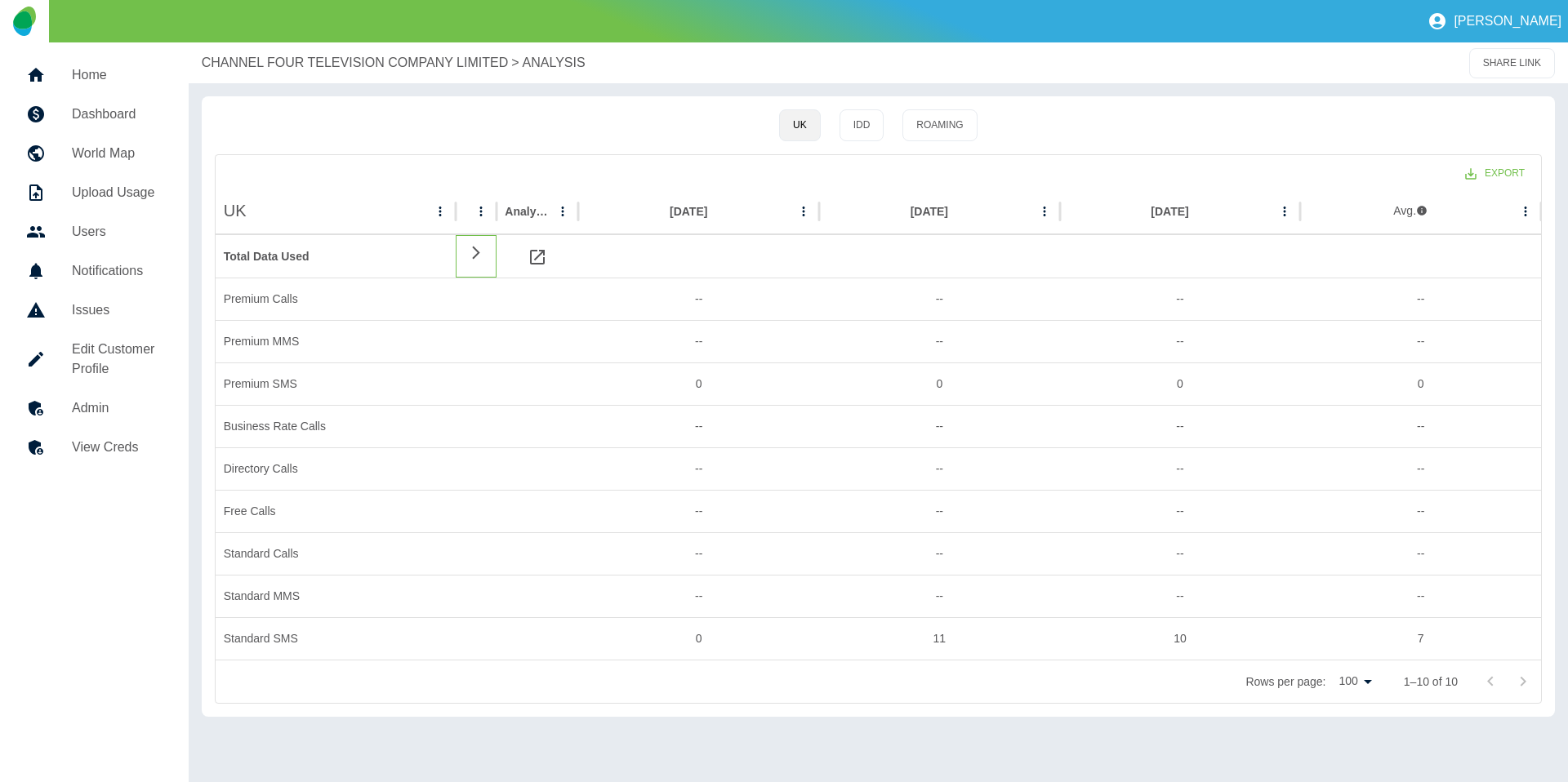
click at [481, 256] on icon at bounding box center [475, 252] width 20 height 16
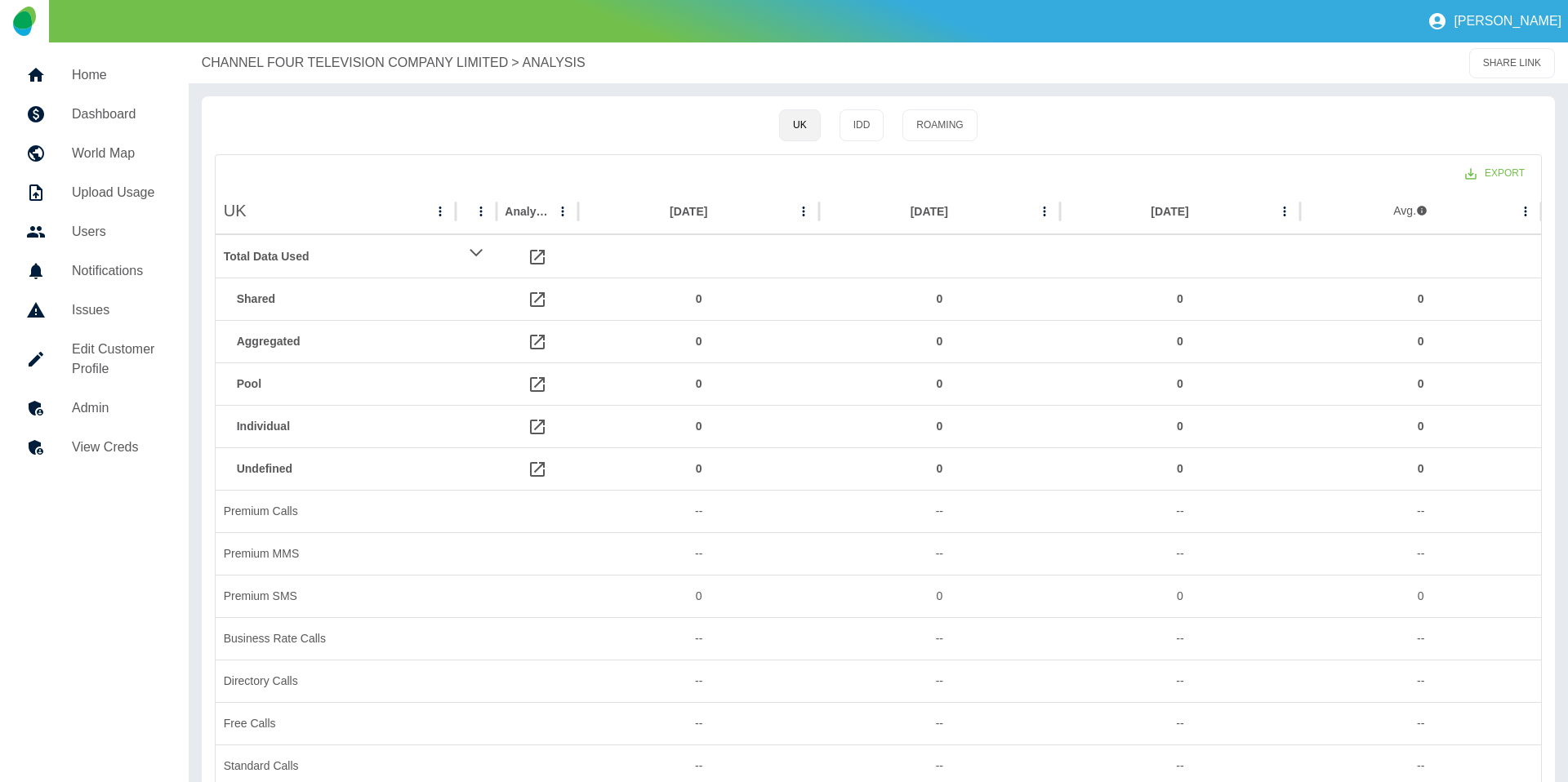
click at [100, 71] on h5 "Home" at bounding box center [116, 74] width 90 height 20
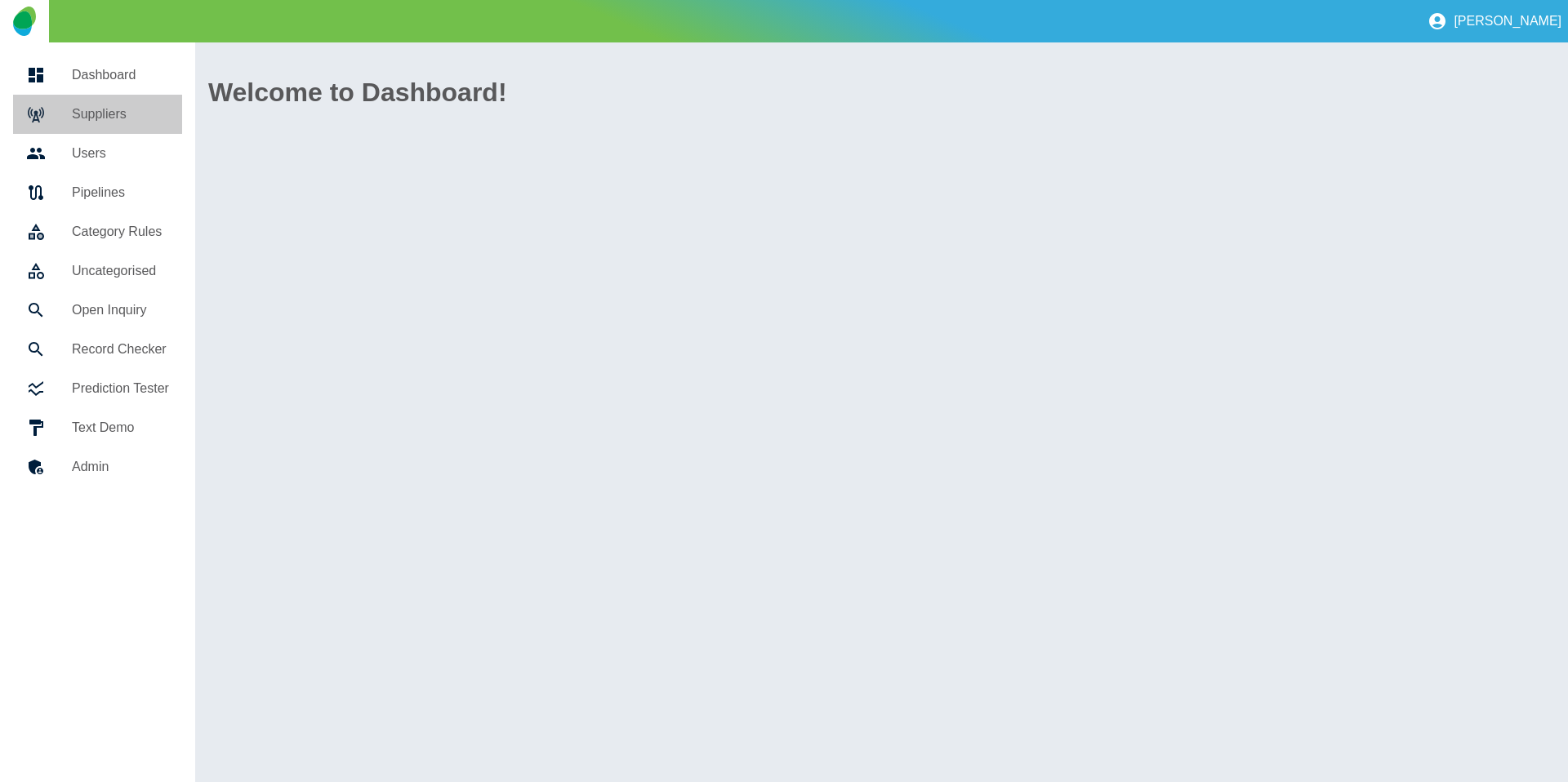
click at [90, 117] on h5 "Suppliers" at bounding box center [120, 113] width 98 height 20
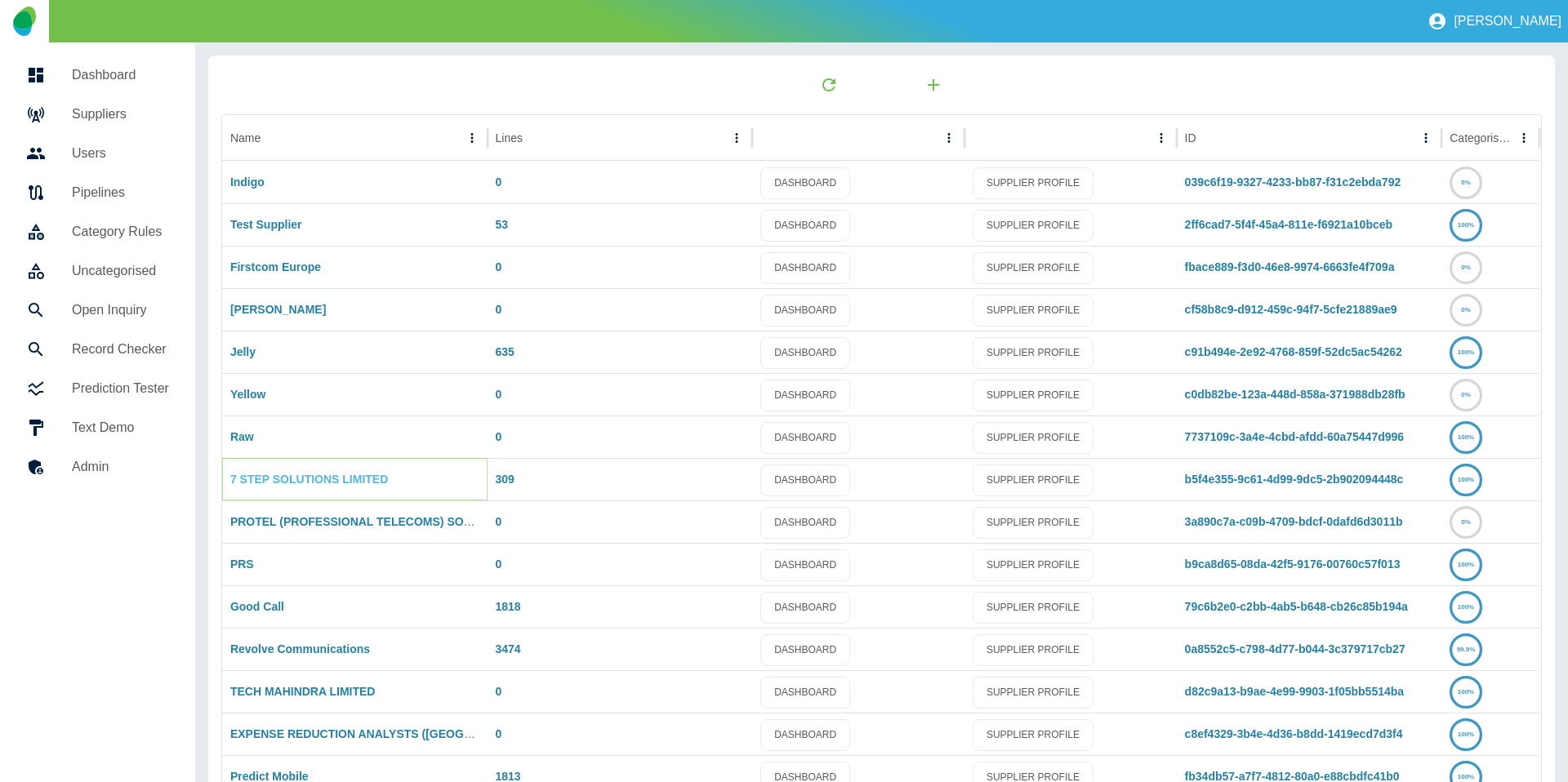
click at [265, 476] on link "7 STEP SOLUTIONS LIMITED" at bounding box center [309, 479] width 157 height 13
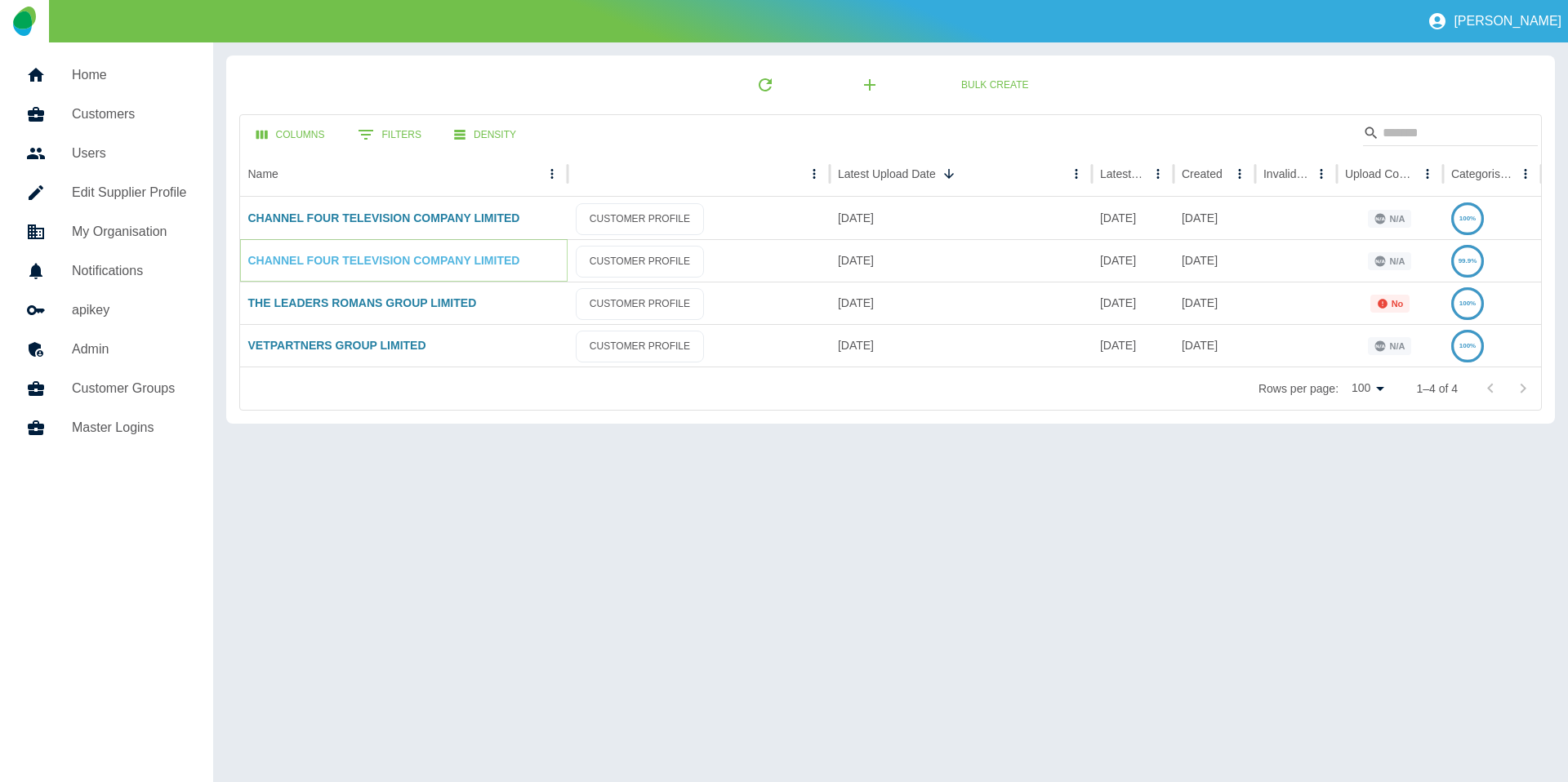
click at [332, 265] on link "CHANNEL FOUR TELEVISION COMPANY LIMITED" at bounding box center [384, 260] width 272 height 13
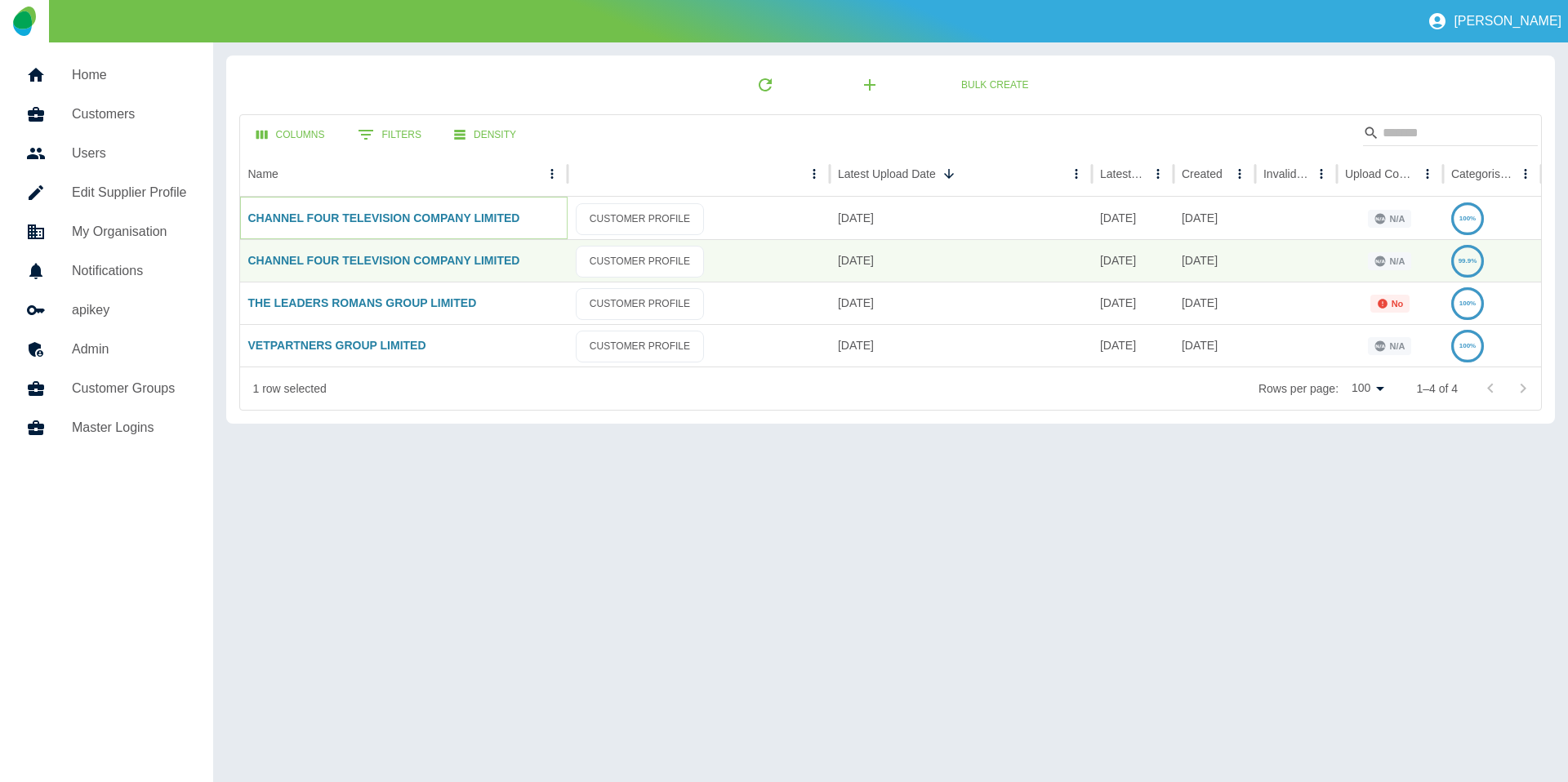
click at [355, 224] on link "CHANNEL FOUR TELEVISION COMPANY LIMITED" at bounding box center [384, 218] width 272 height 13
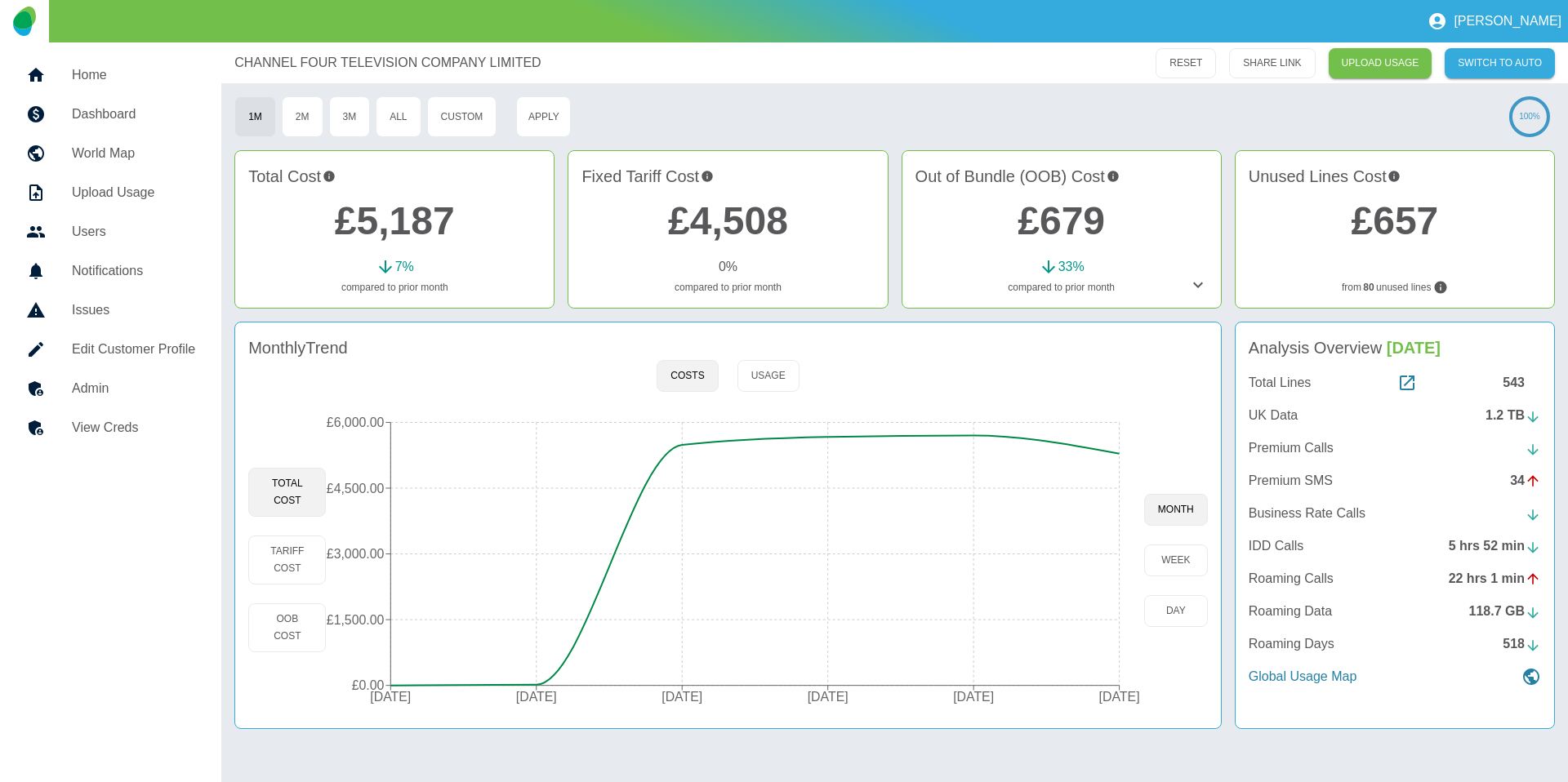
click at [1273, 548] on p "IDD Calls" at bounding box center [1277, 546] width 56 height 20
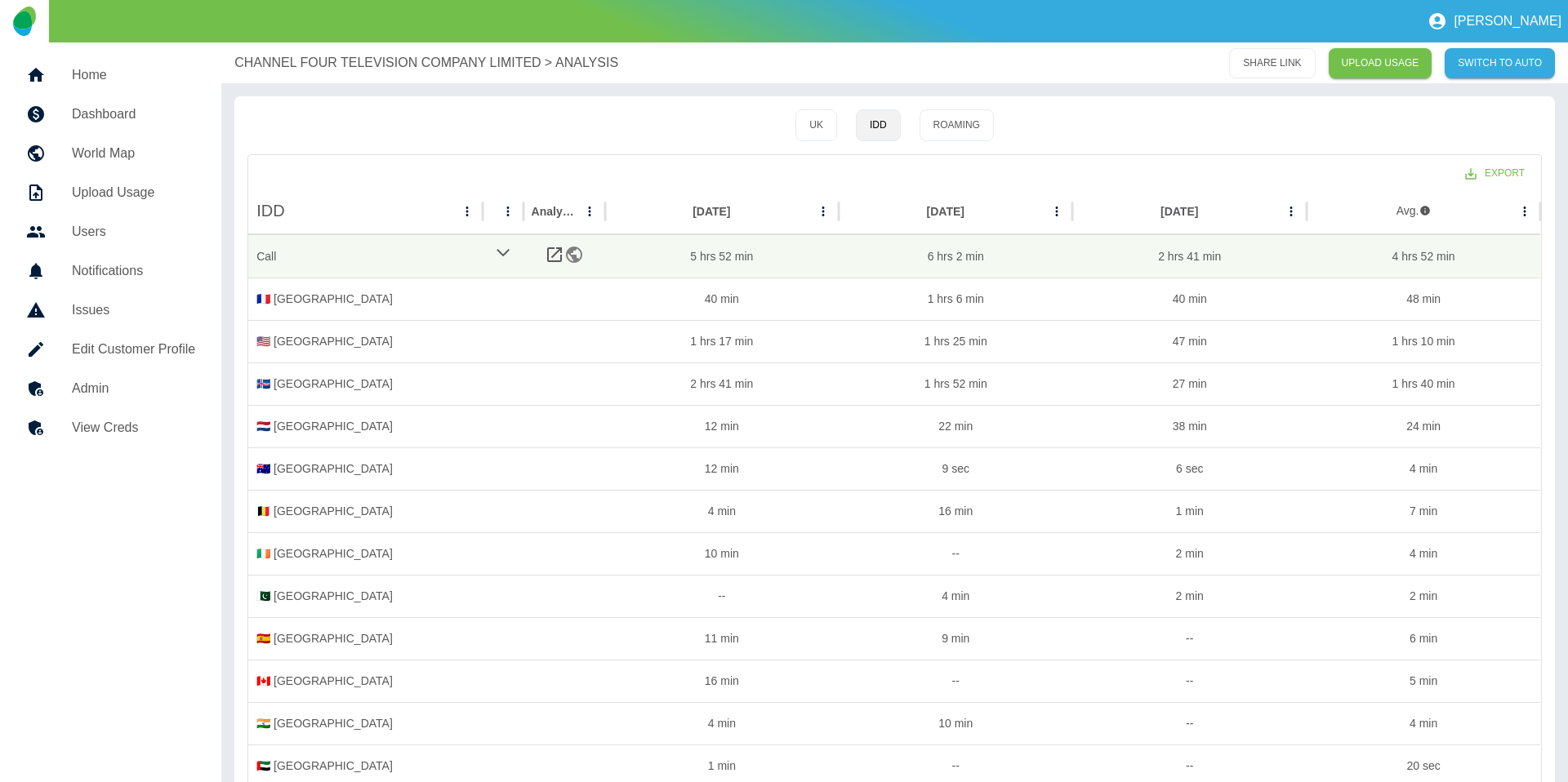
click at [848, 108] on div "UK IDD Roaming Export IDD Analysis Jun 2025 May 2025 Apr 2025 Avg. Call 5 hrs 5…" at bounding box center [895, 641] width 1321 height 1088
click at [826, 117] on button "UK" at bounding box center [816, 126] width 42 height 32
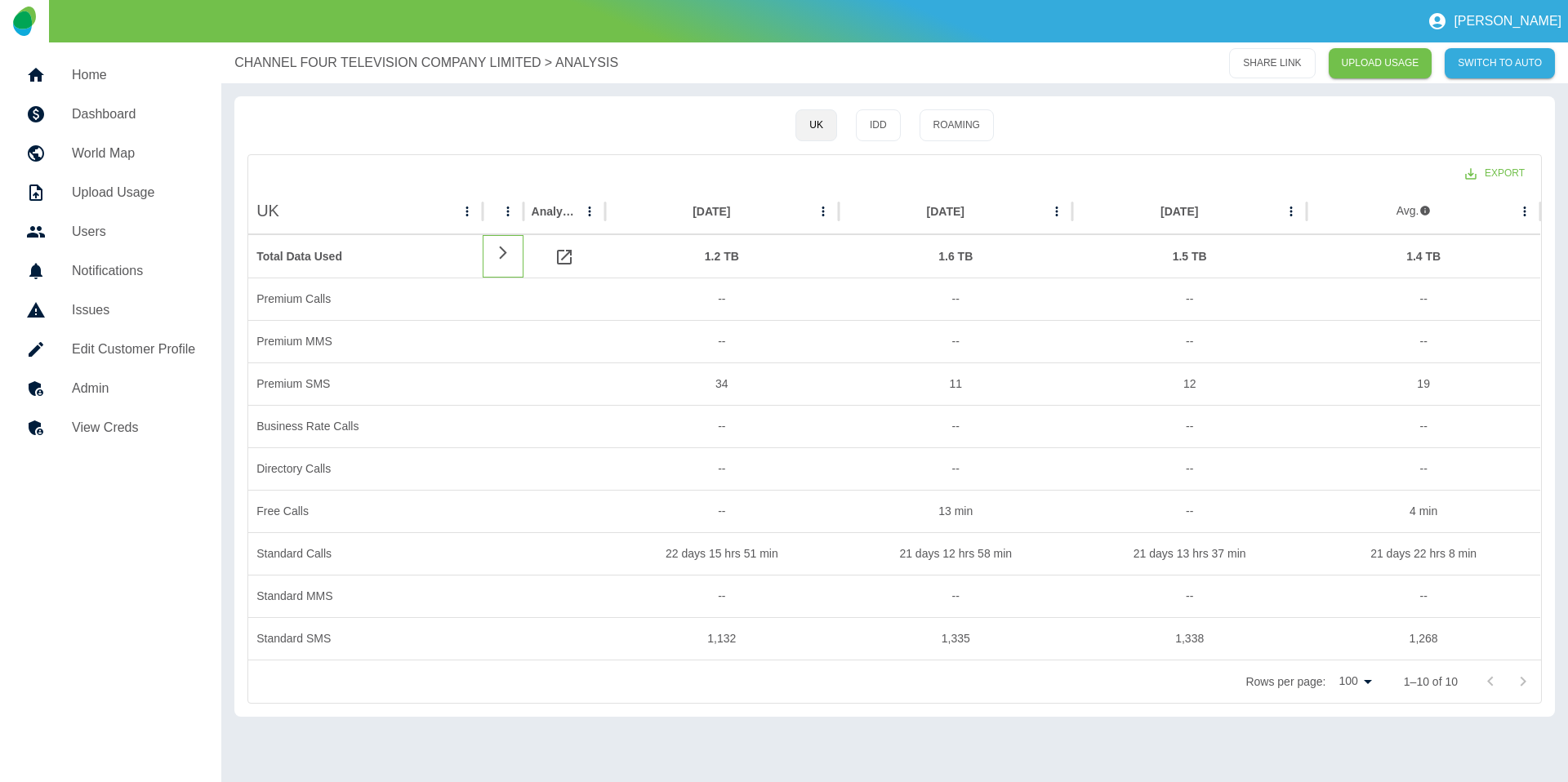
click at [497, 261] on div at bounding box center [503, 257] width 41 height 43
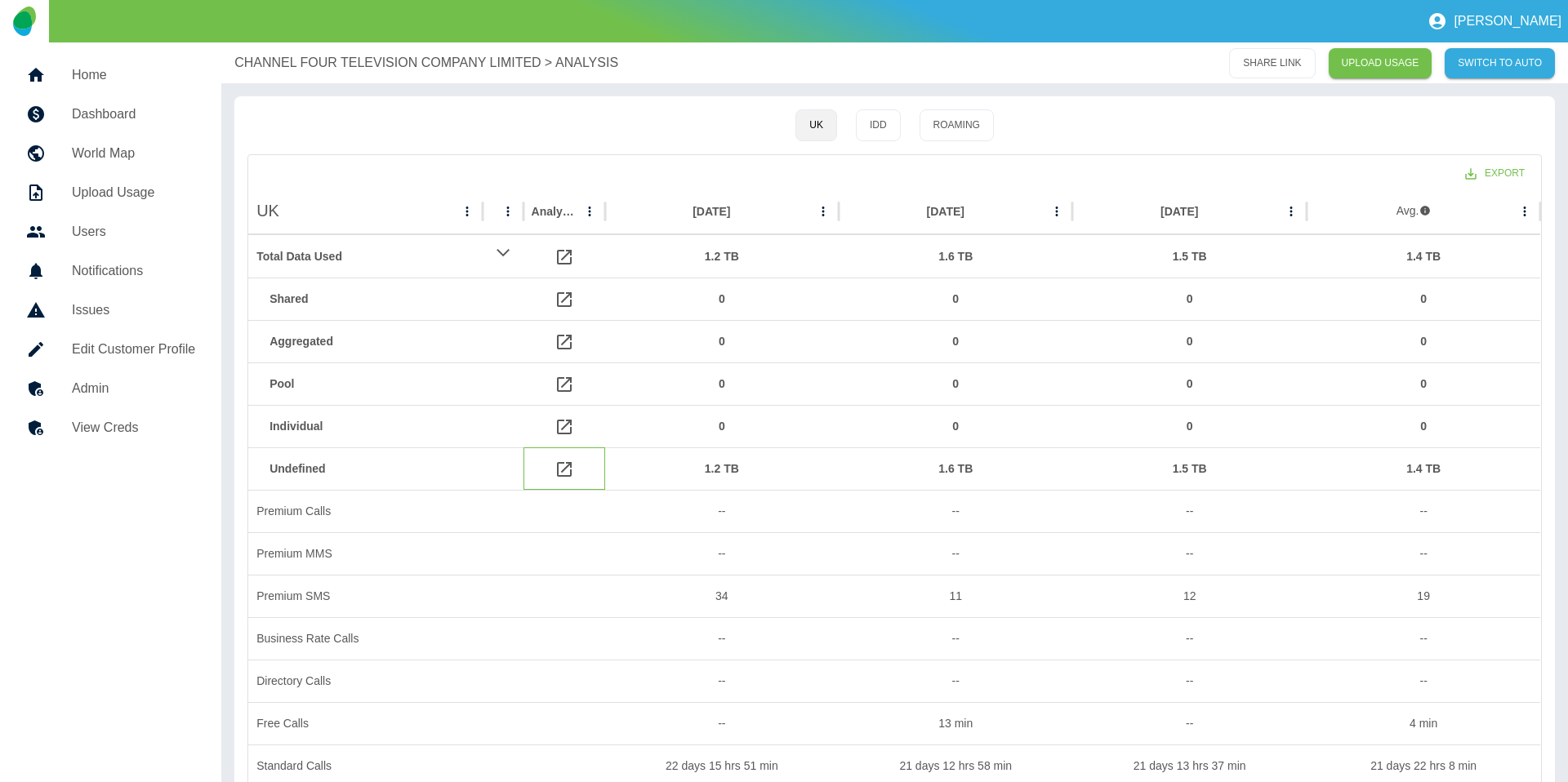
click at [559, 466] on icon at bounding box center [564, 469] width 20 height 20
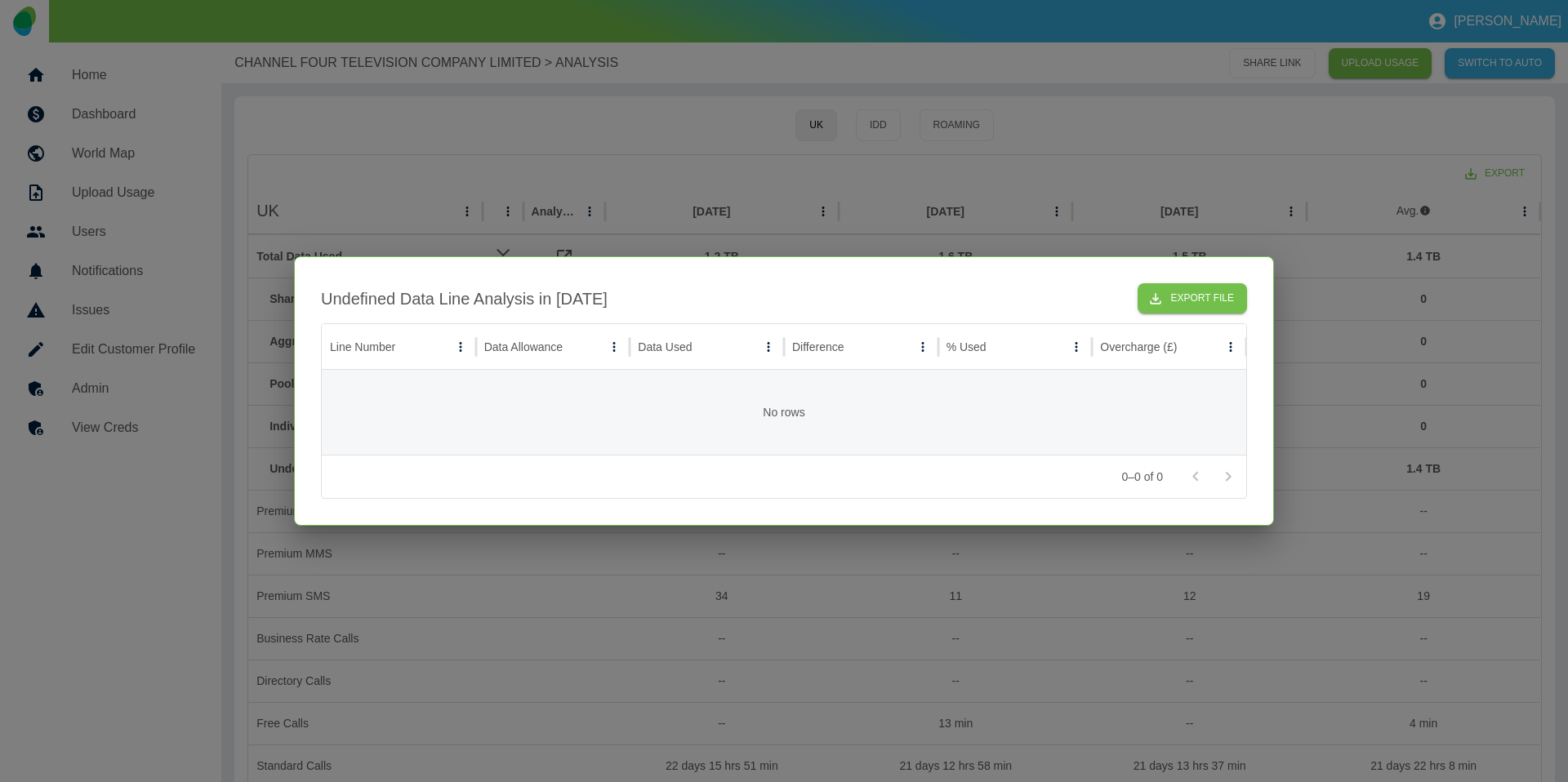
click at [774, 230] on div at bounding box center [784, 391] width 1568 height 782
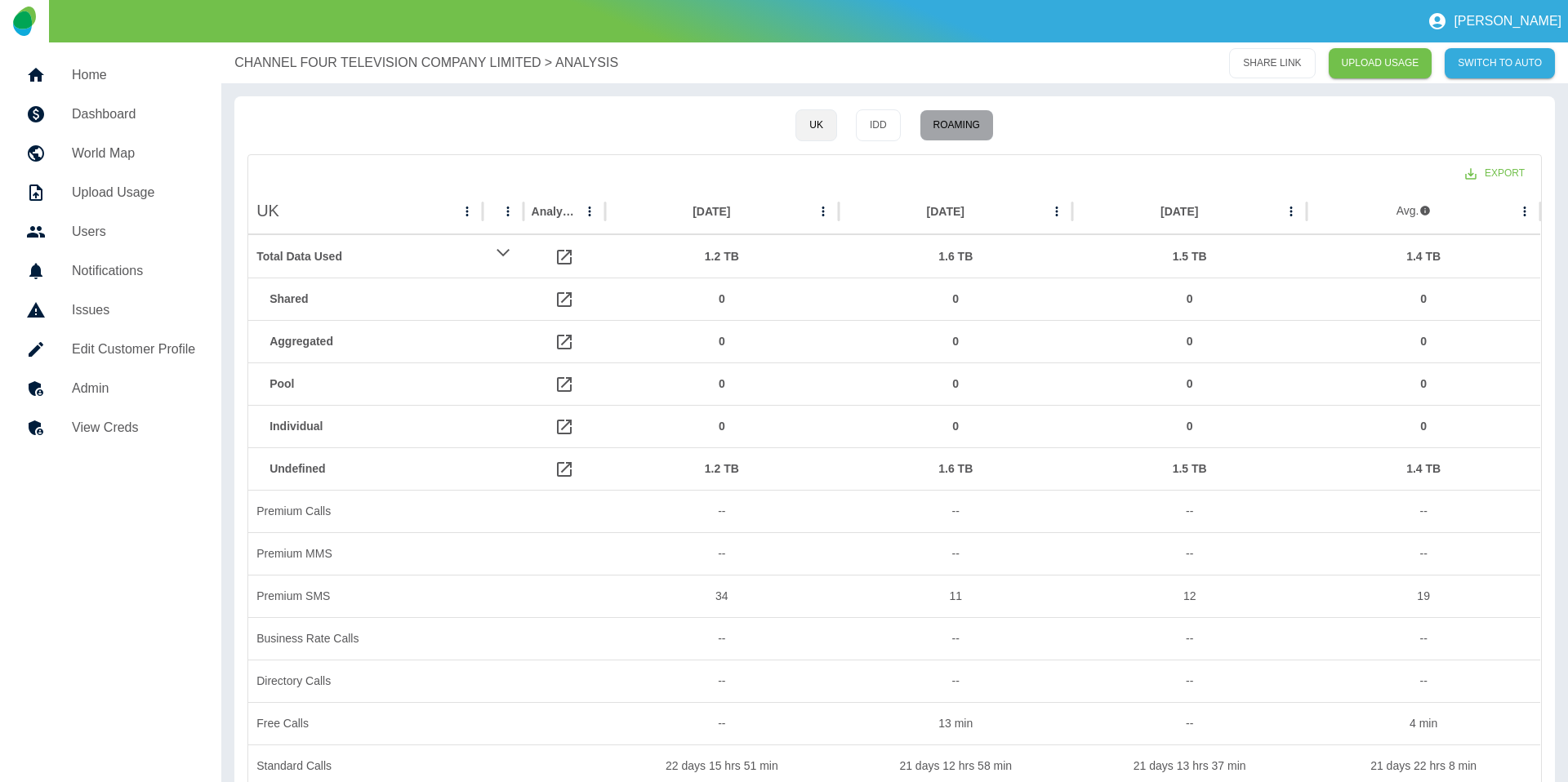
click at [955, 129] on button "Roaming" at bounding box center [957, 126] width 74 height 32
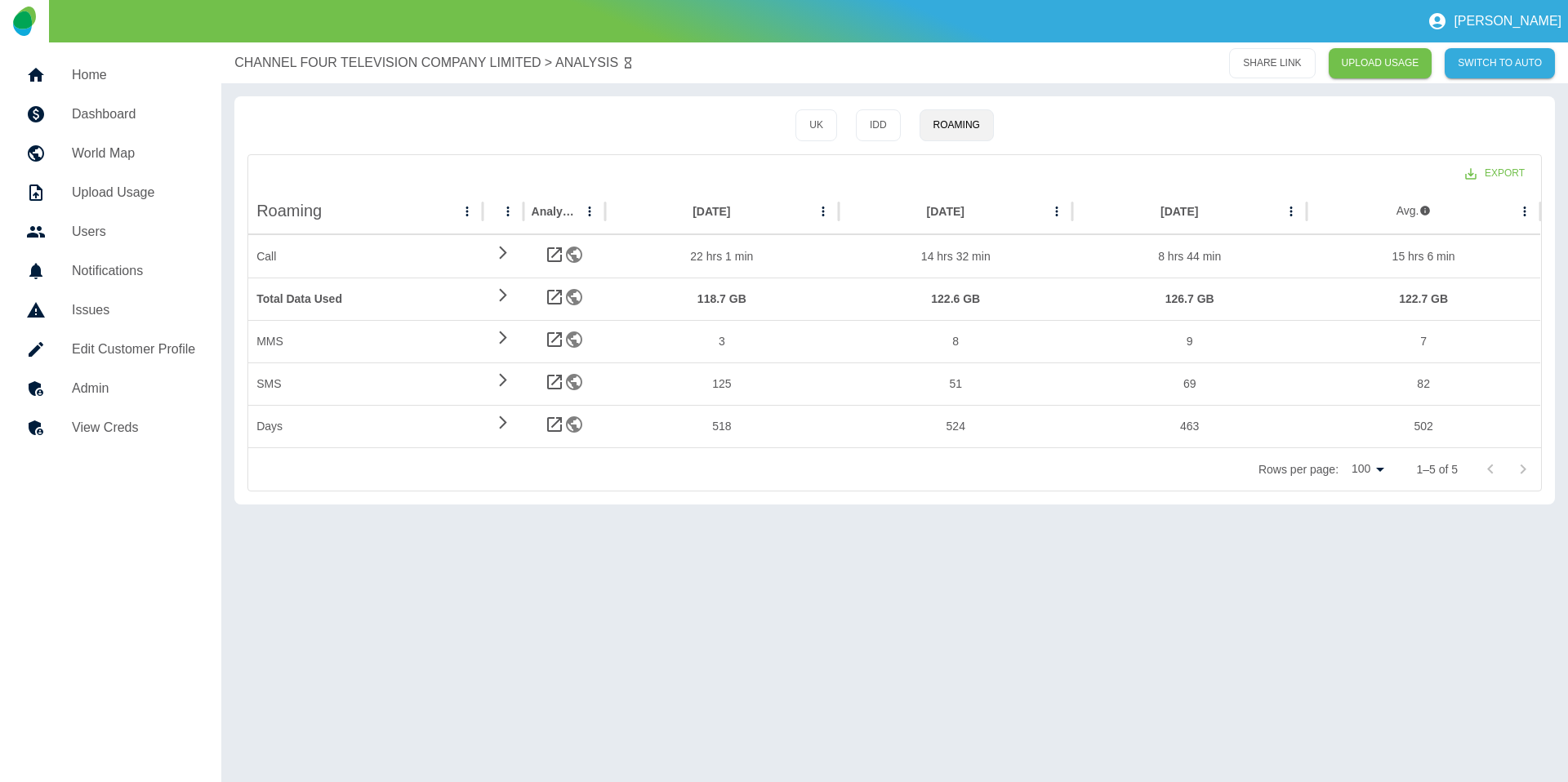
type button "Roaming"
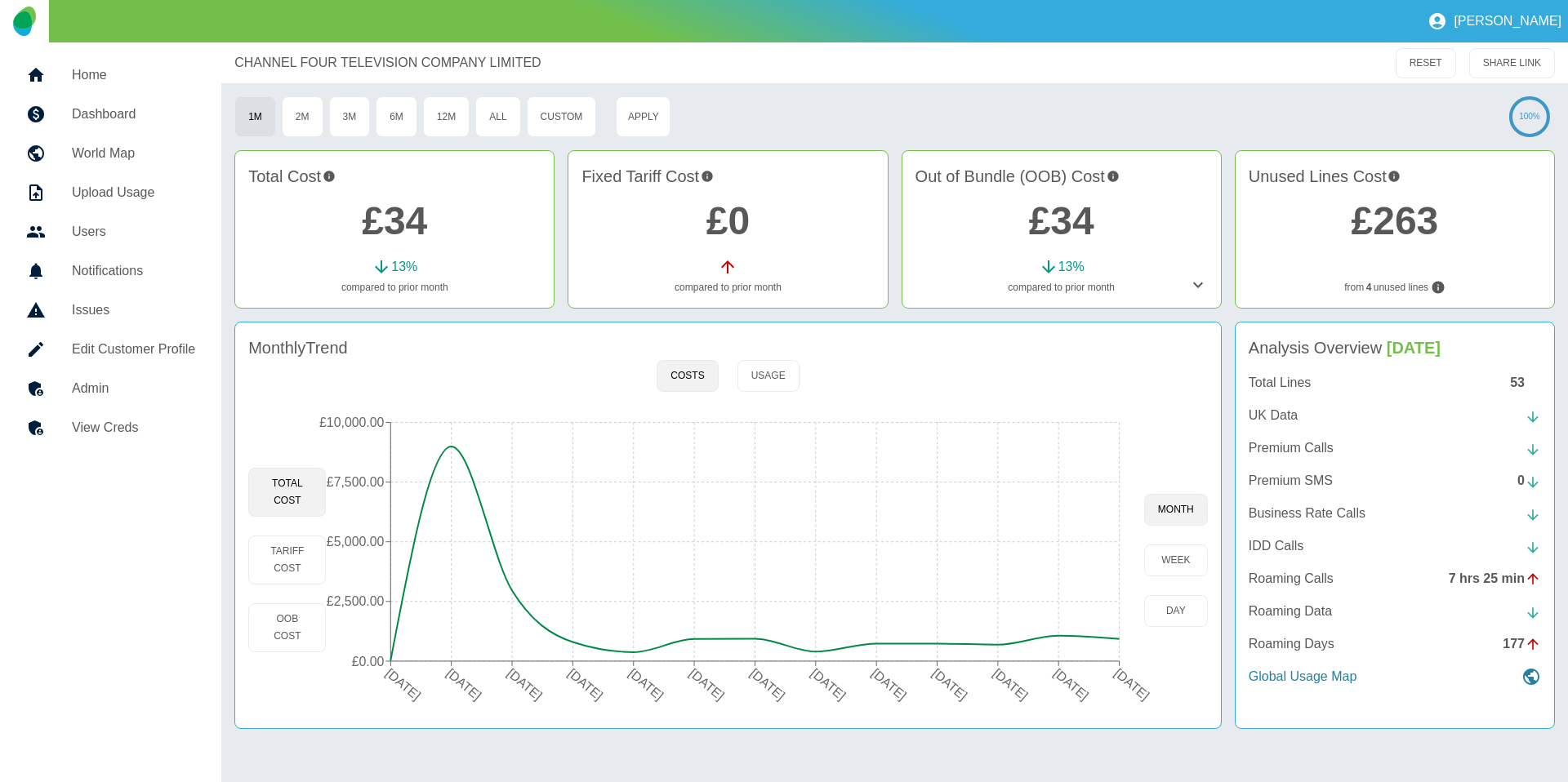
click at [1179, 48] on div "CHANNEL FOUR TELEVISION COMPANY LIMITED RESET SHARE LINK" at bounding box center [895, 63] width 1347 height 41
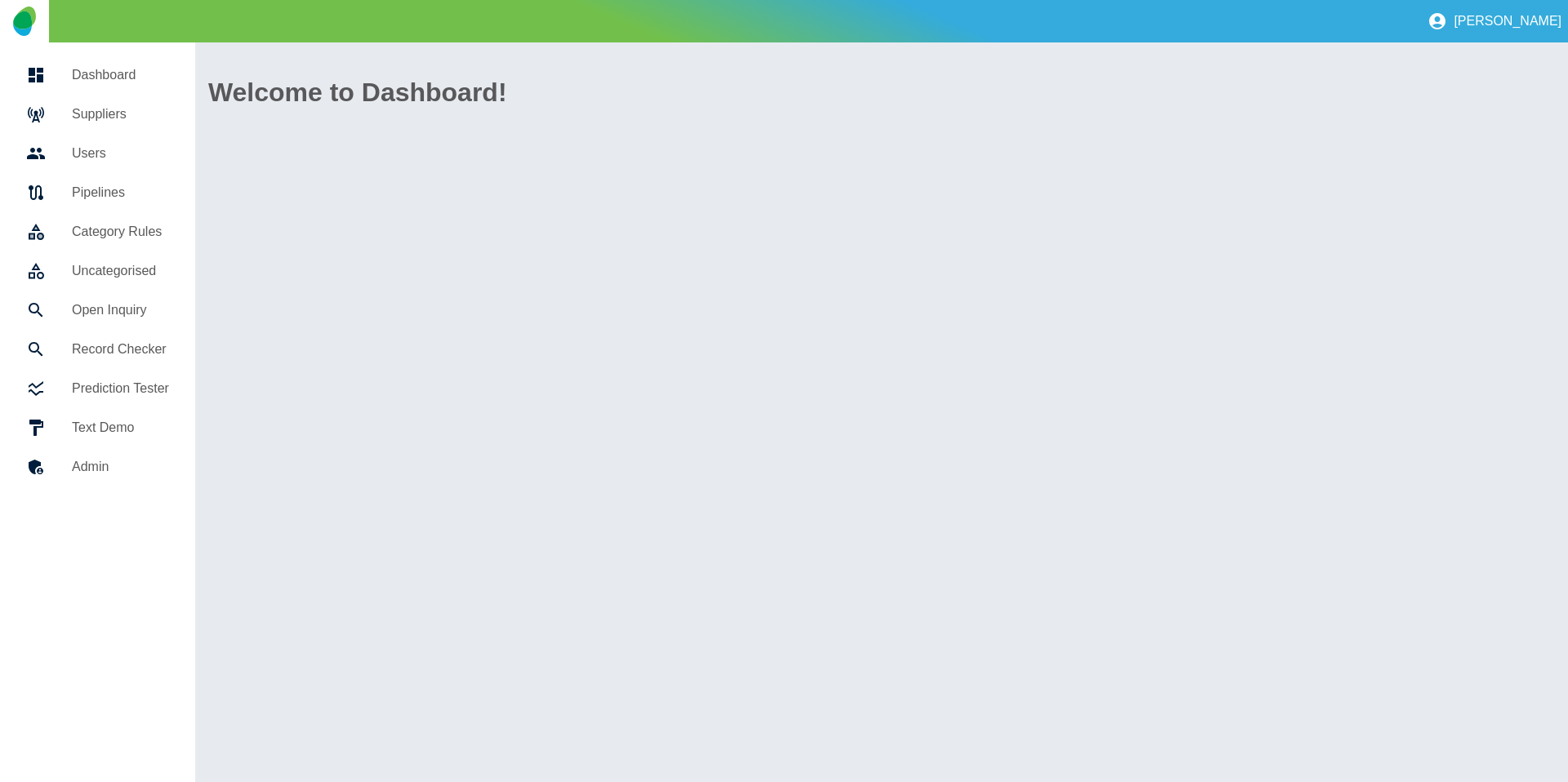
click at [110, 129] on link "Suppliers" at bounding box center [98, 114] width 169 height 39
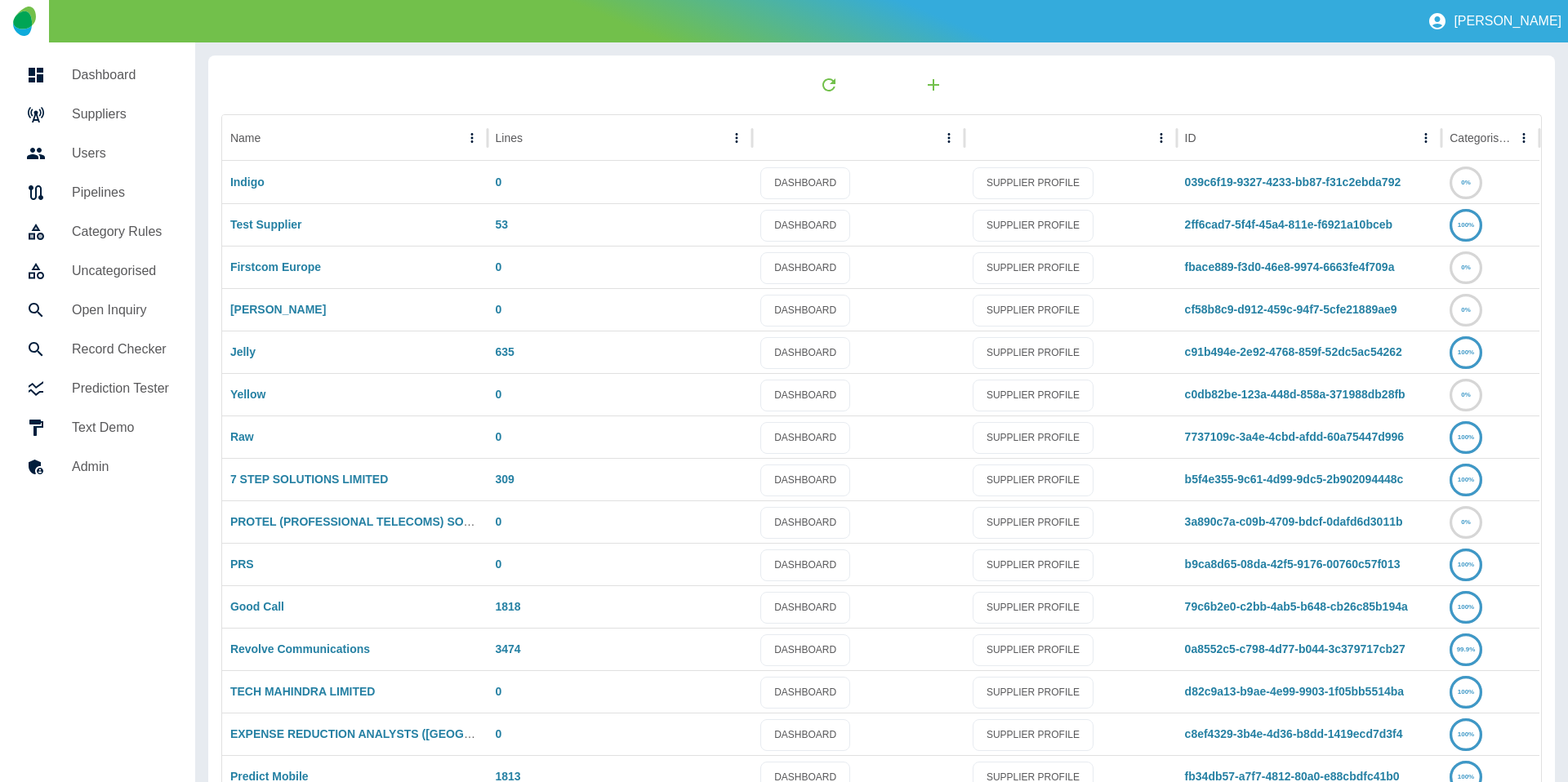
scroll to position [86, 0]
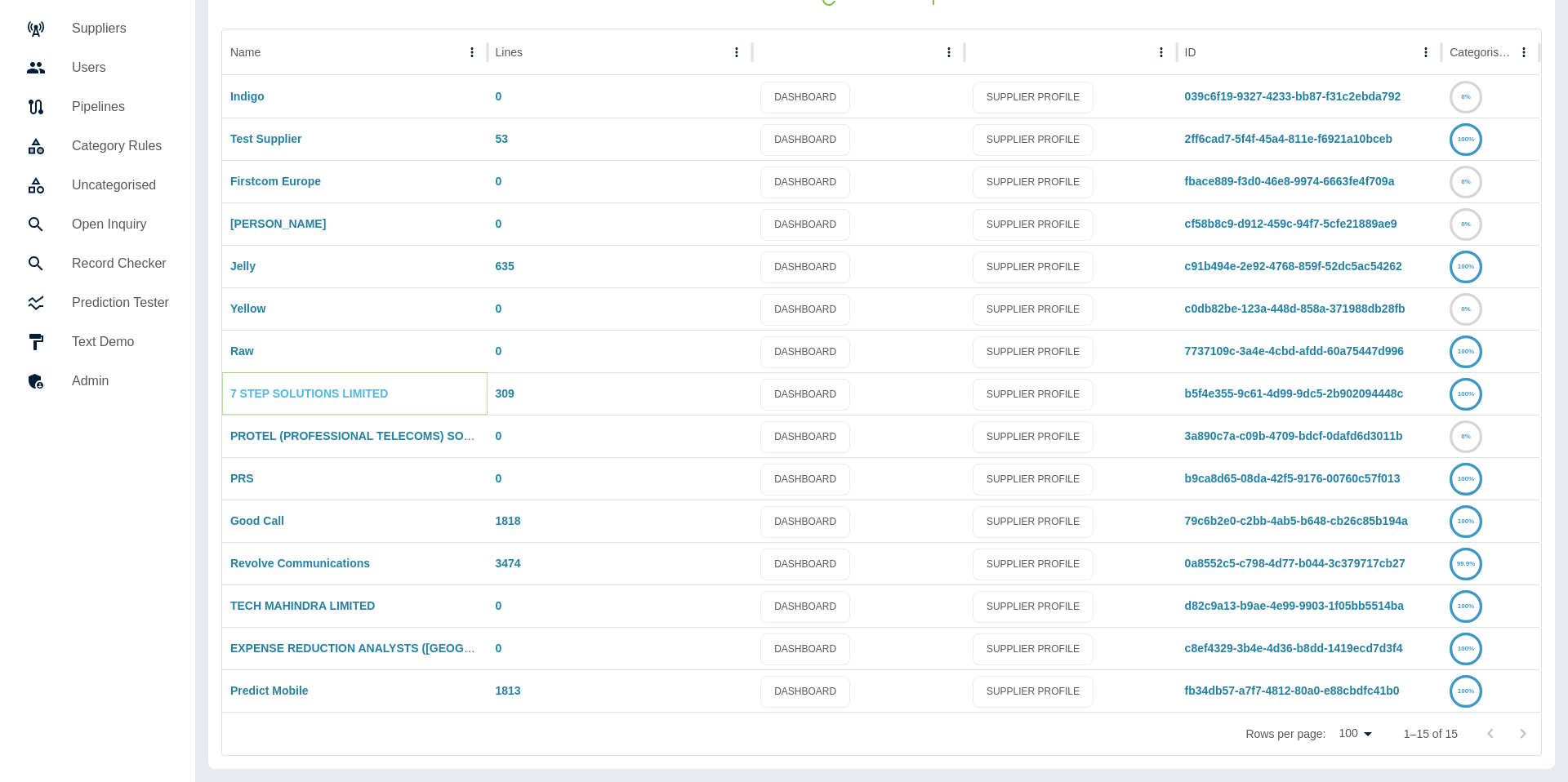
click at [251, 395] on link "7 STEP SOLUTIONS LIMITED" at bounding box center [309, 393] width 157 height 13
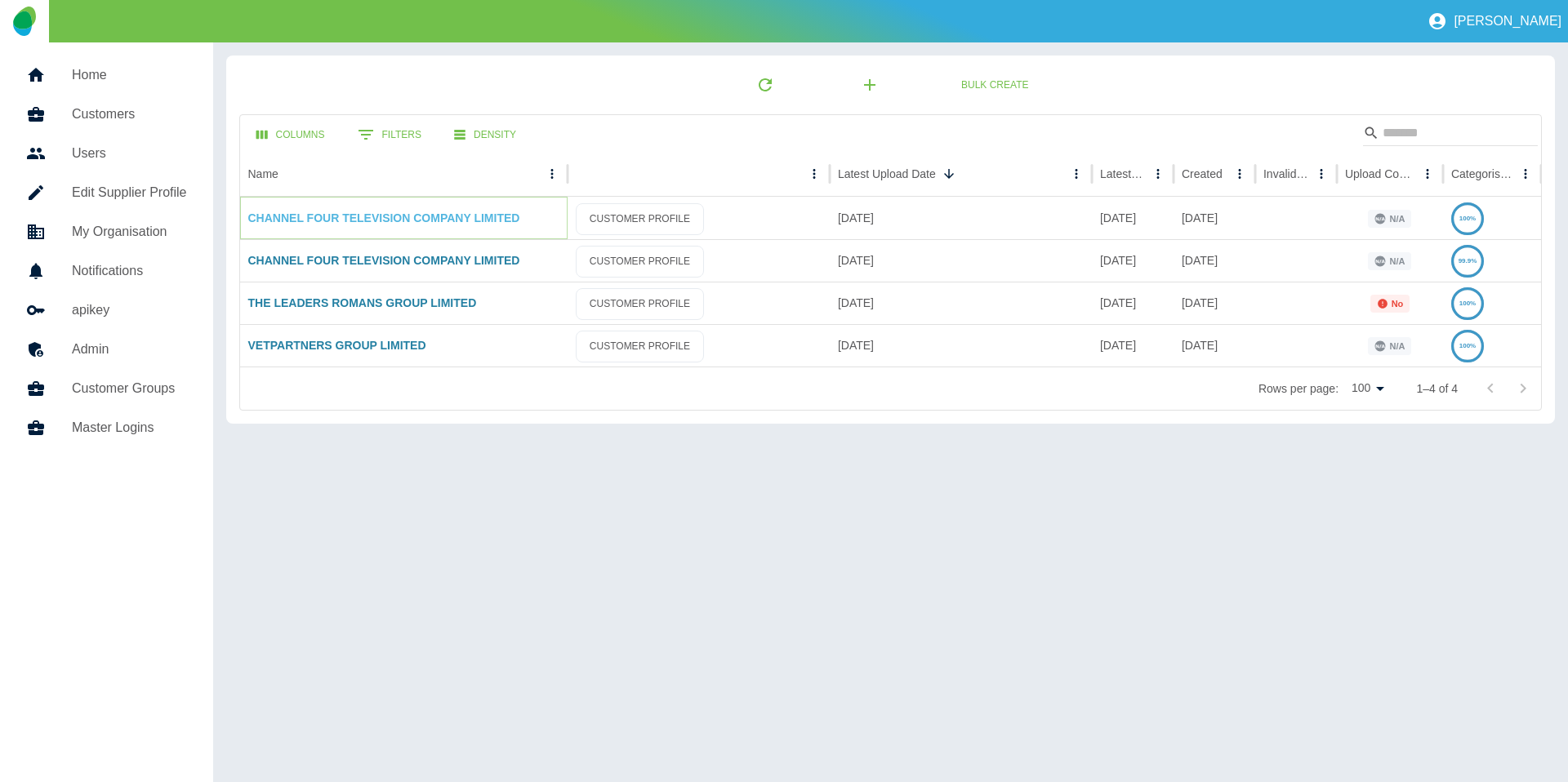
click at [433, 222] on link "CHANNEL FOUR TELEVISION COMPANY LIMITED" at bounding box center [384, 218] width 272 height 13
click at [382, 250] on div "CHANNEL FOUR TELEVISION COMPANY LIMITED" at bounding box center [404, 260] width 327 height 43
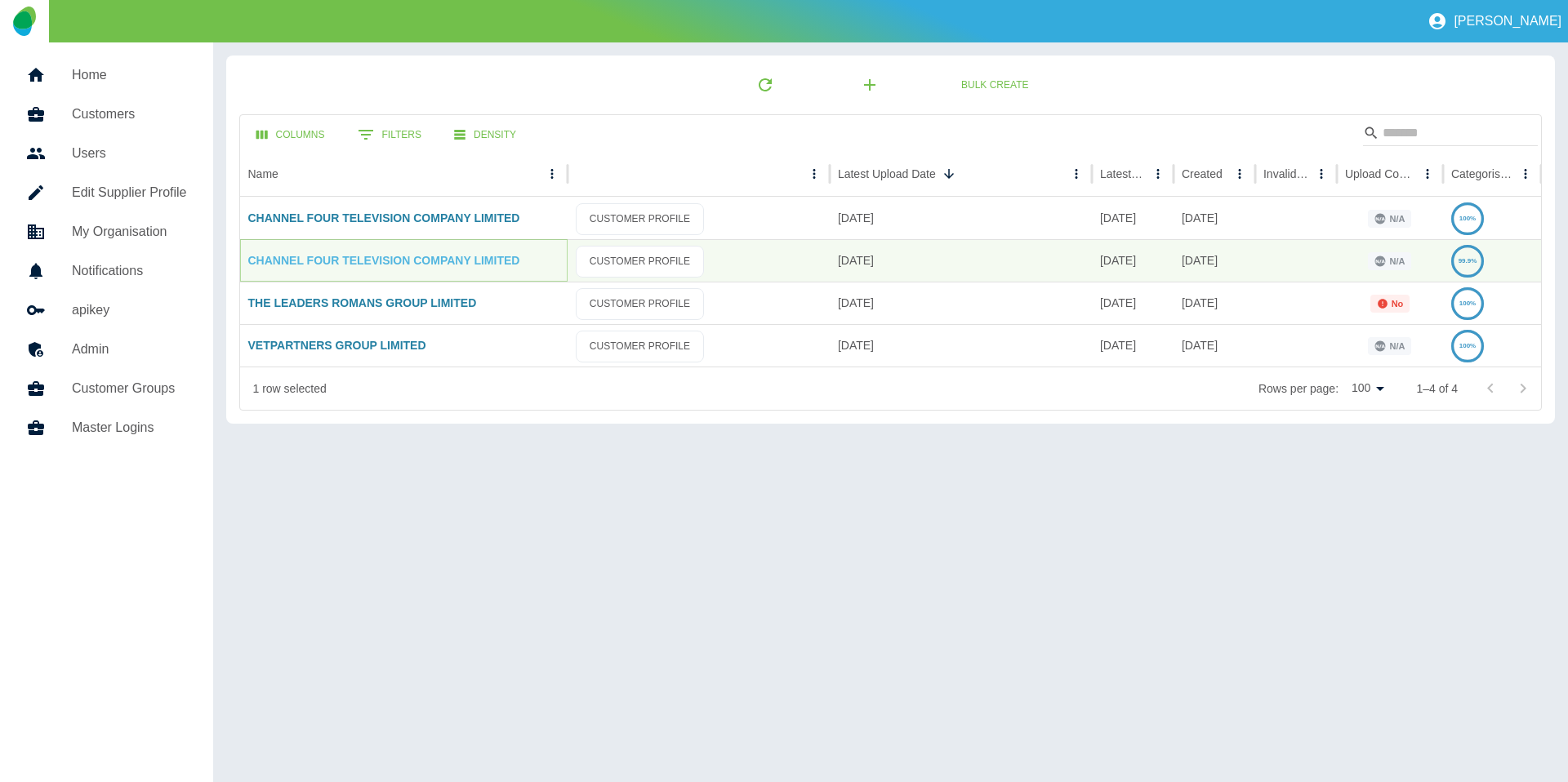
click at [380, 255] on link "CHANNEL FOUR TELEVISION COMPANY LIMITED" at bounding box center [384, 260] width 272 height 13
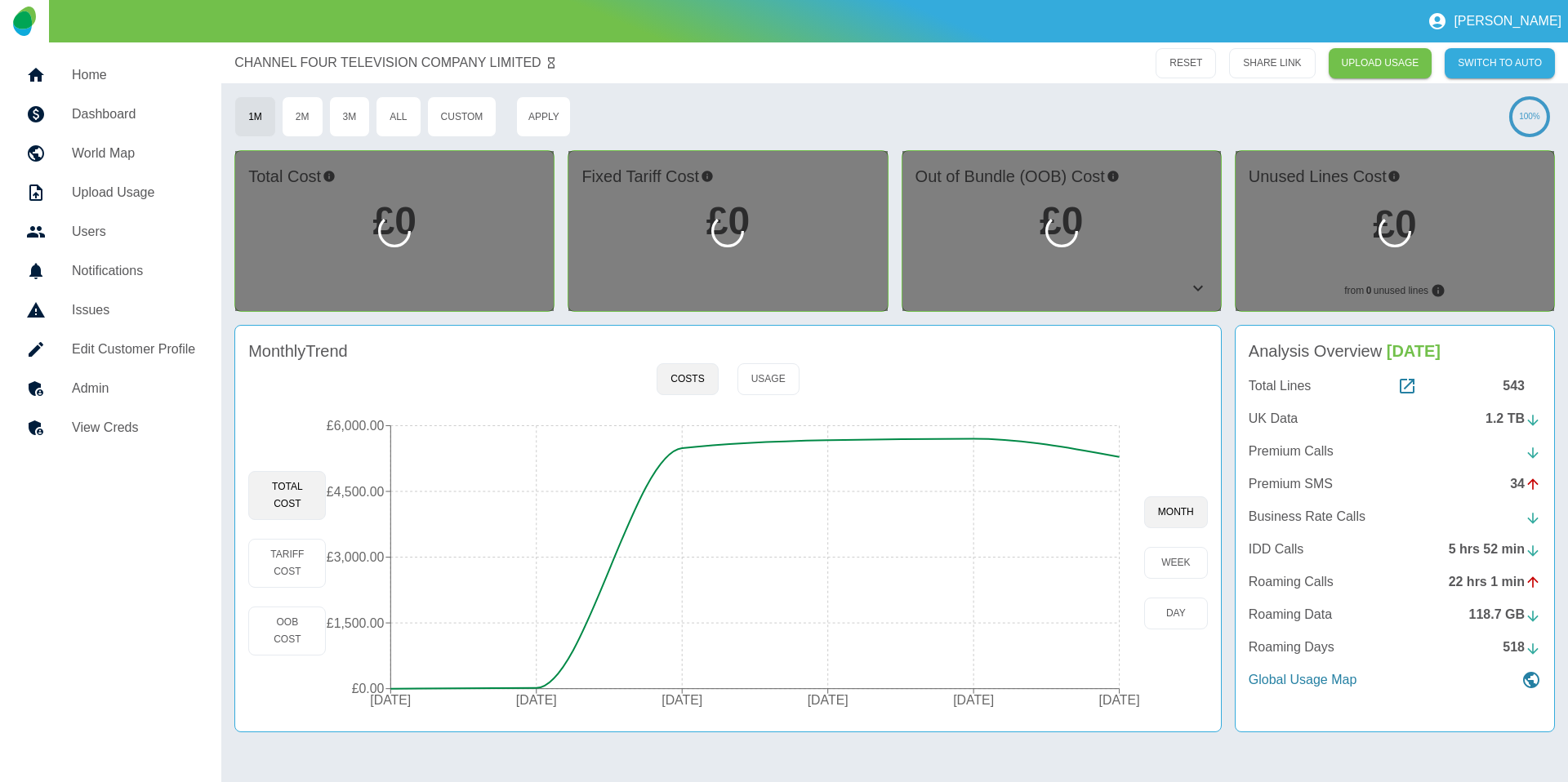
drag, startPoint x: 158, startPoint y: 406, endPoint x: 150, endPoint y: 391, distance: 17.0
click at [158, 405] on link "Admin" at bounding box center [111, 389] width 195 height 39
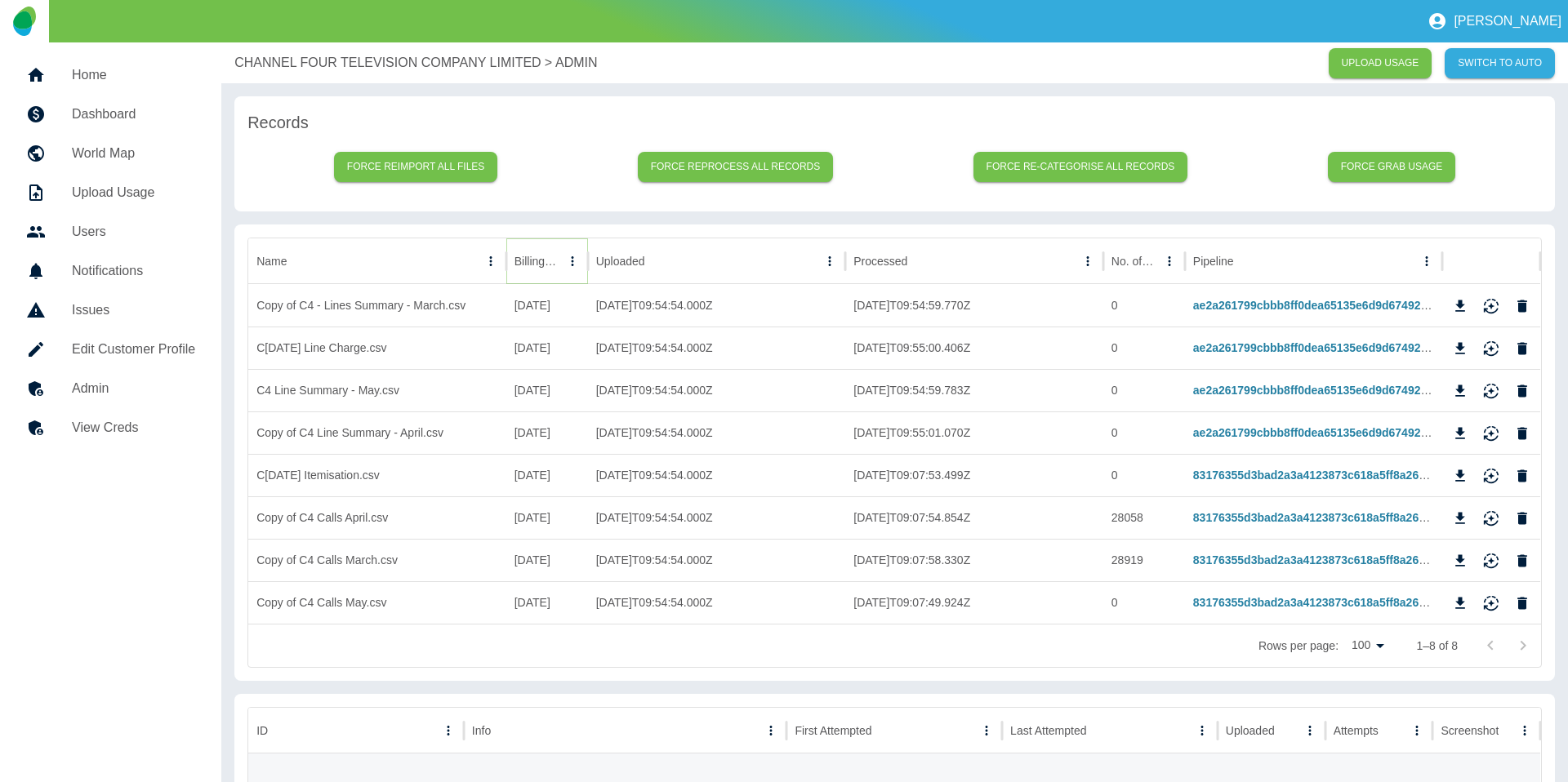
click at [561, 258] on button "Sort" at bounding box center [572, 261] width 23 height 23
click at [539, 258] on button "Sort" at bounding box center [550, 261] width 23 height 23
click at [1457, 305] on icon "Download" at bounding box center [1460, 307] width 17 height 17
